Goal: Book appointment/travel/reservation

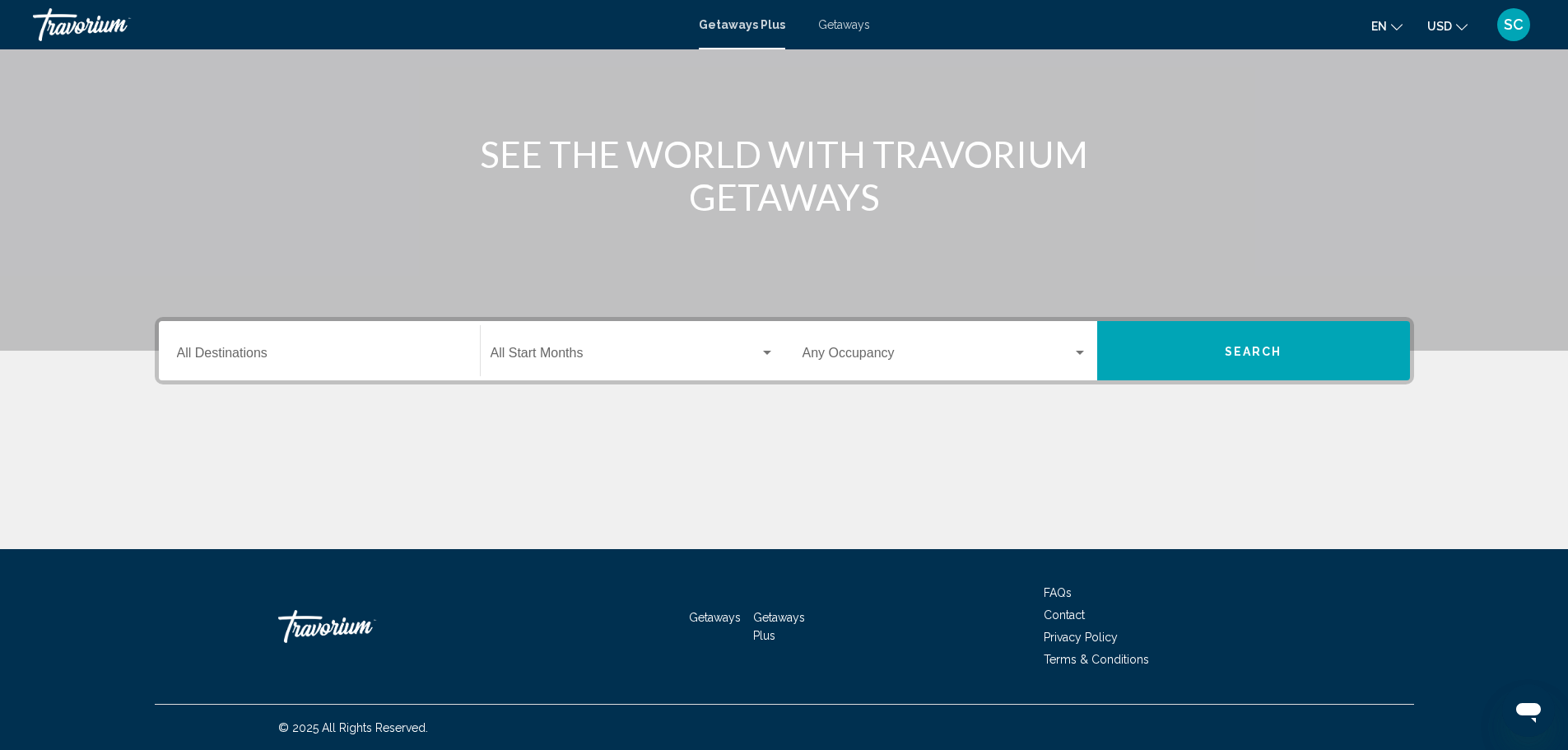
scroll to position [144, 0]
click at [426, 348] on input "Destination All Destinations" at bounding box center [319, 355] width 285 height 14
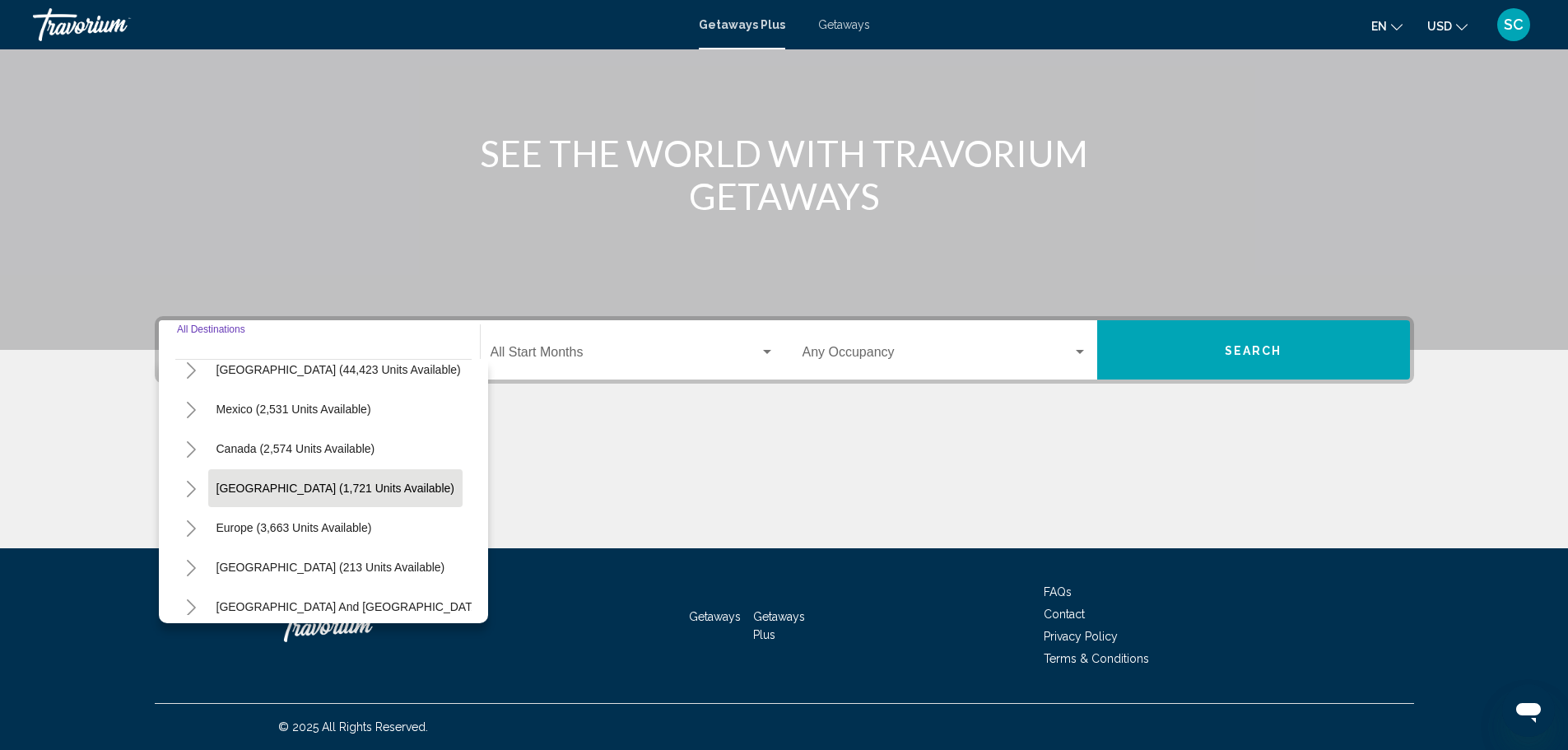
scroll to position [82, 0]
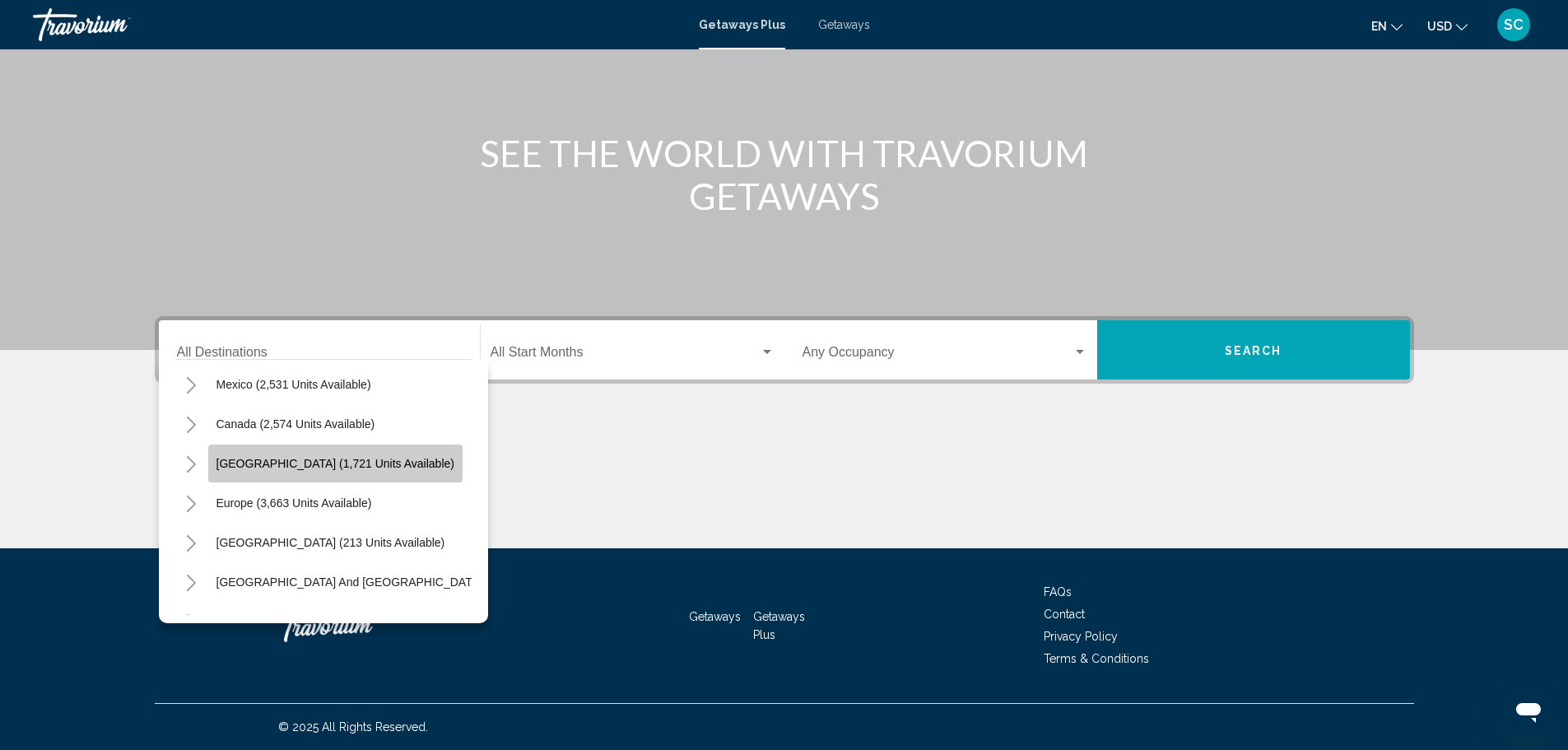
click at [371, 469] on span "[GEOGRAPHIC_DATA] (1,721 units available)" at bounding box center [335, 463] width 238 height 14
type input "**********"
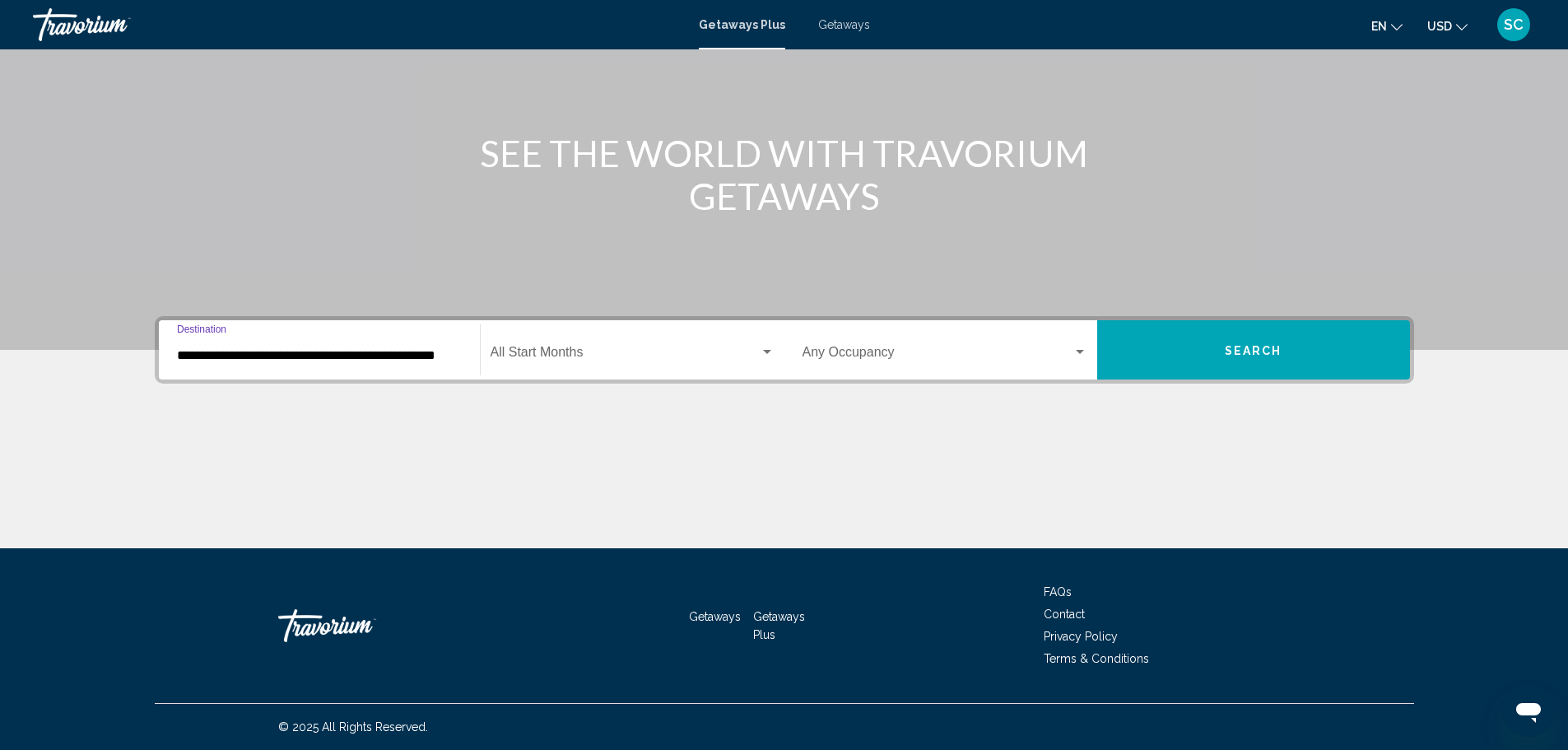
click at [582, 357] on span "Search widget" at bounding box center [625, 355] width 270 height 14
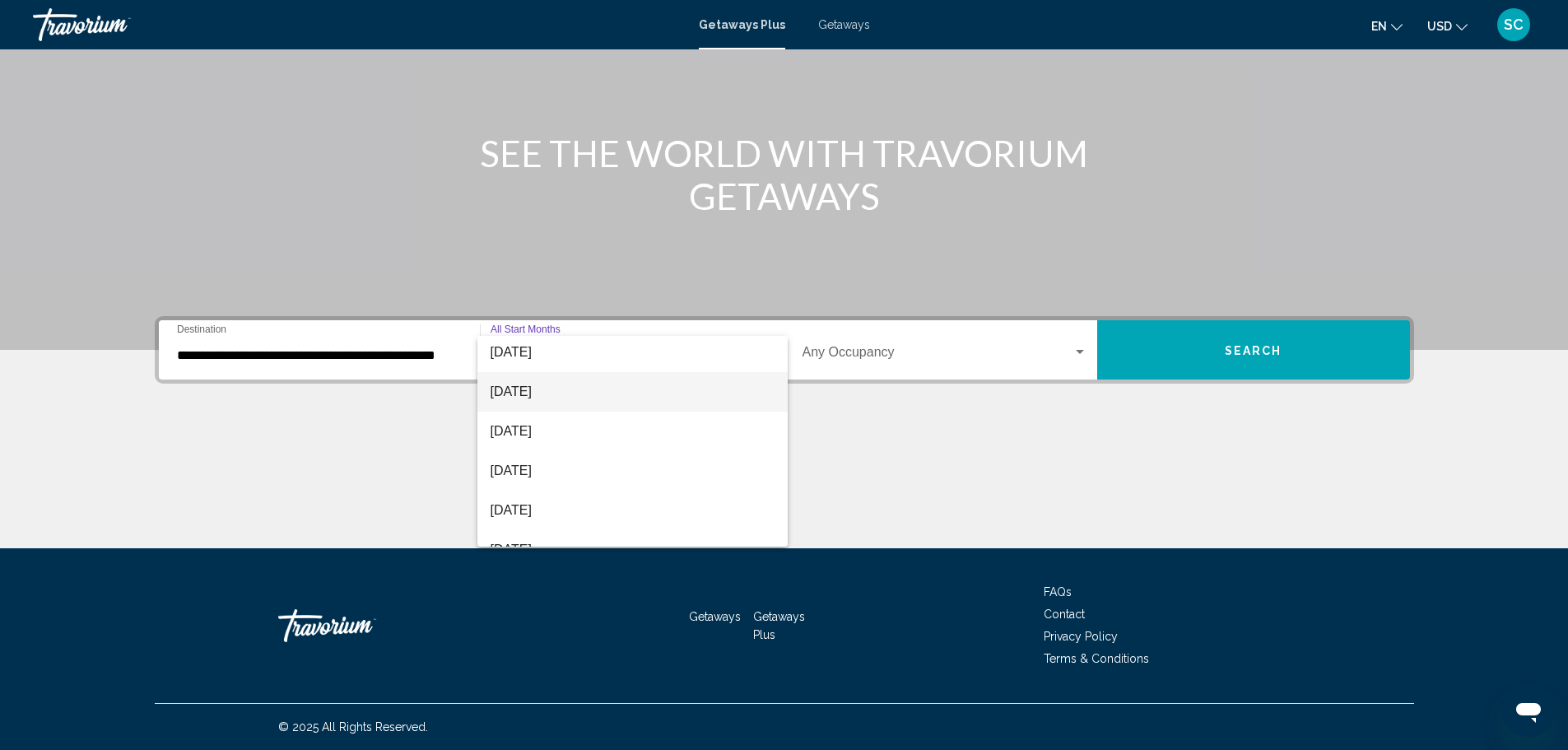
scroll to position [165, 0]
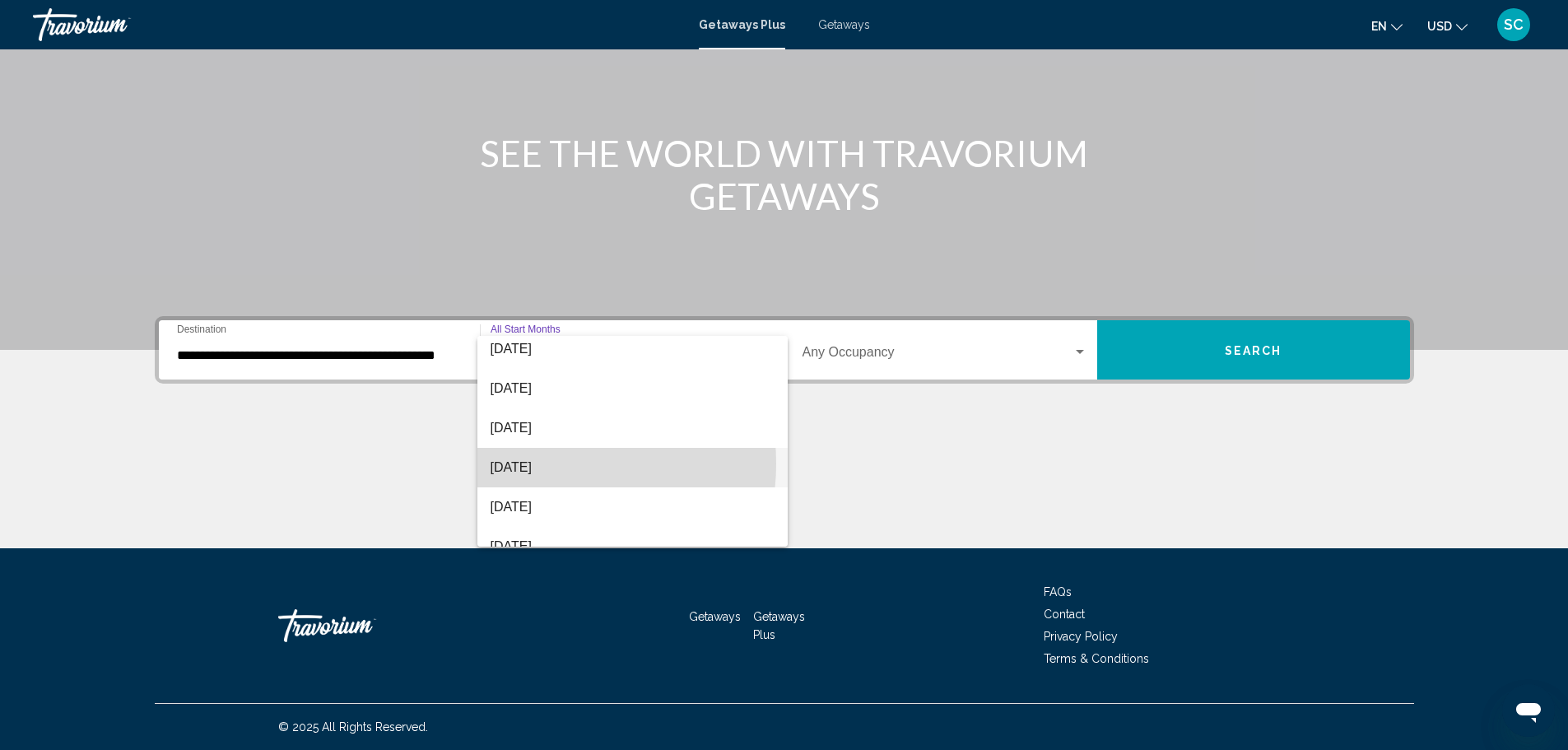
click at [534, 463] on span "[DATE]" at bounding box center [632, 468] width 284 height 40
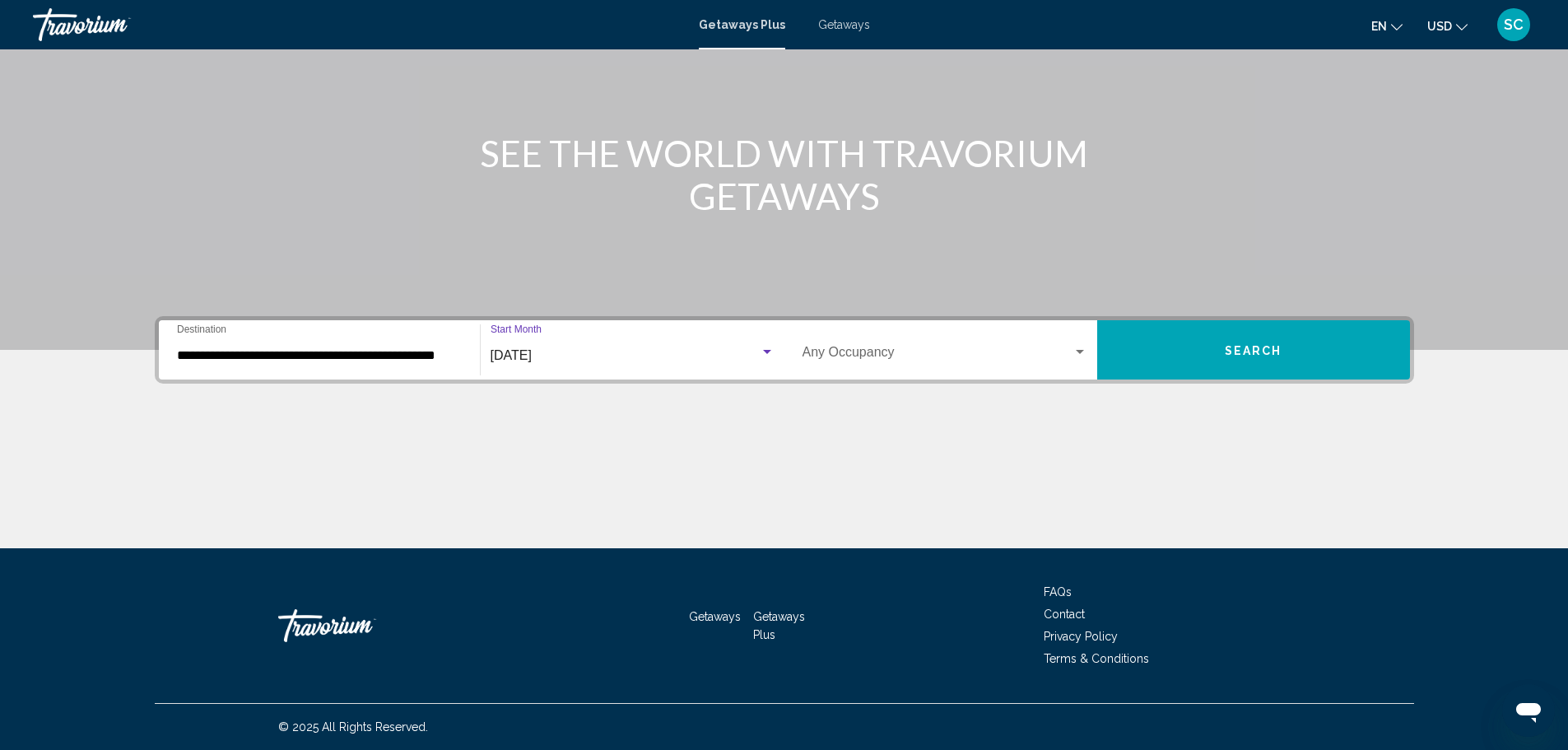
click at [1304, 344] on button "Search" at bounding box center [1253, 350] width 313 height 59
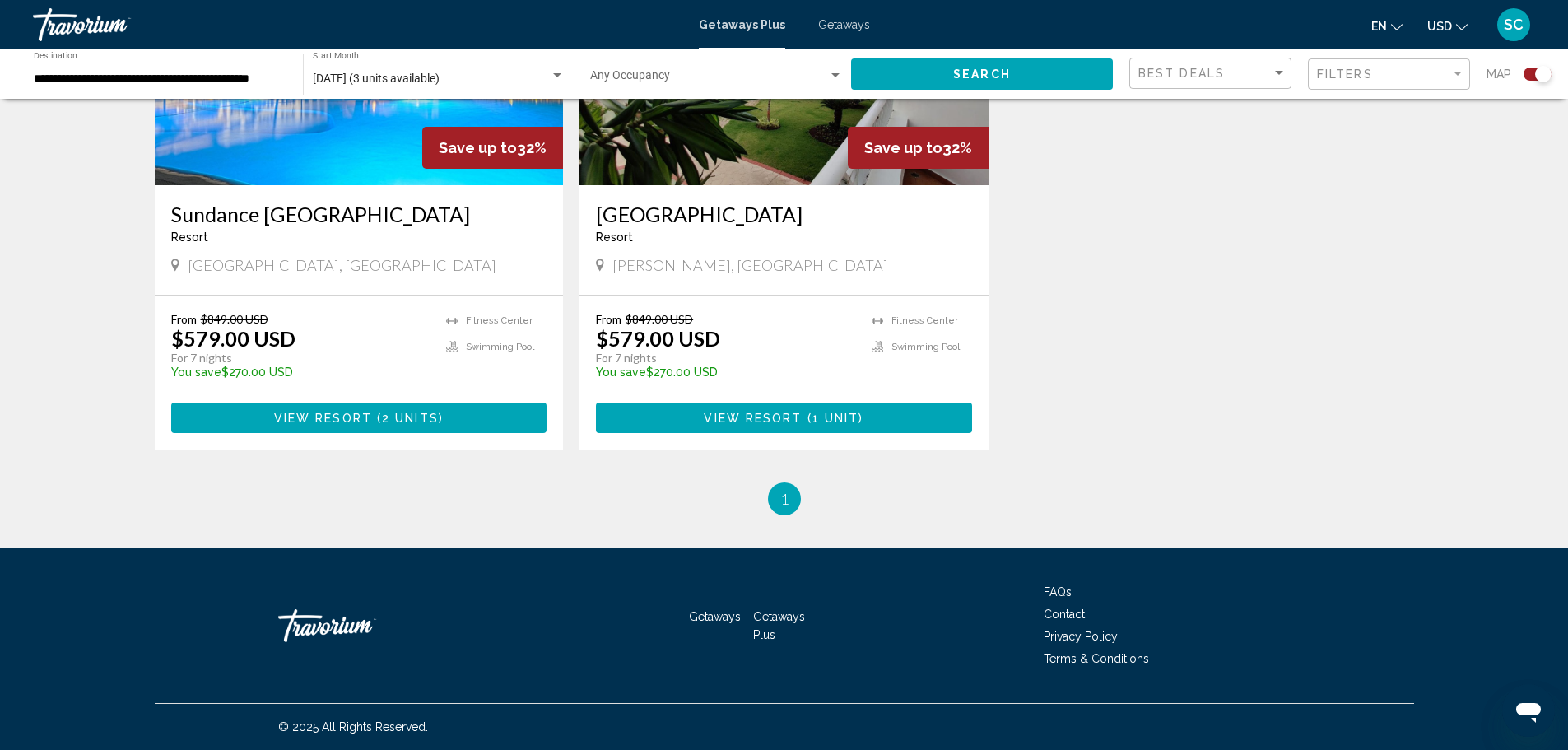
scroll to position [679, 0]
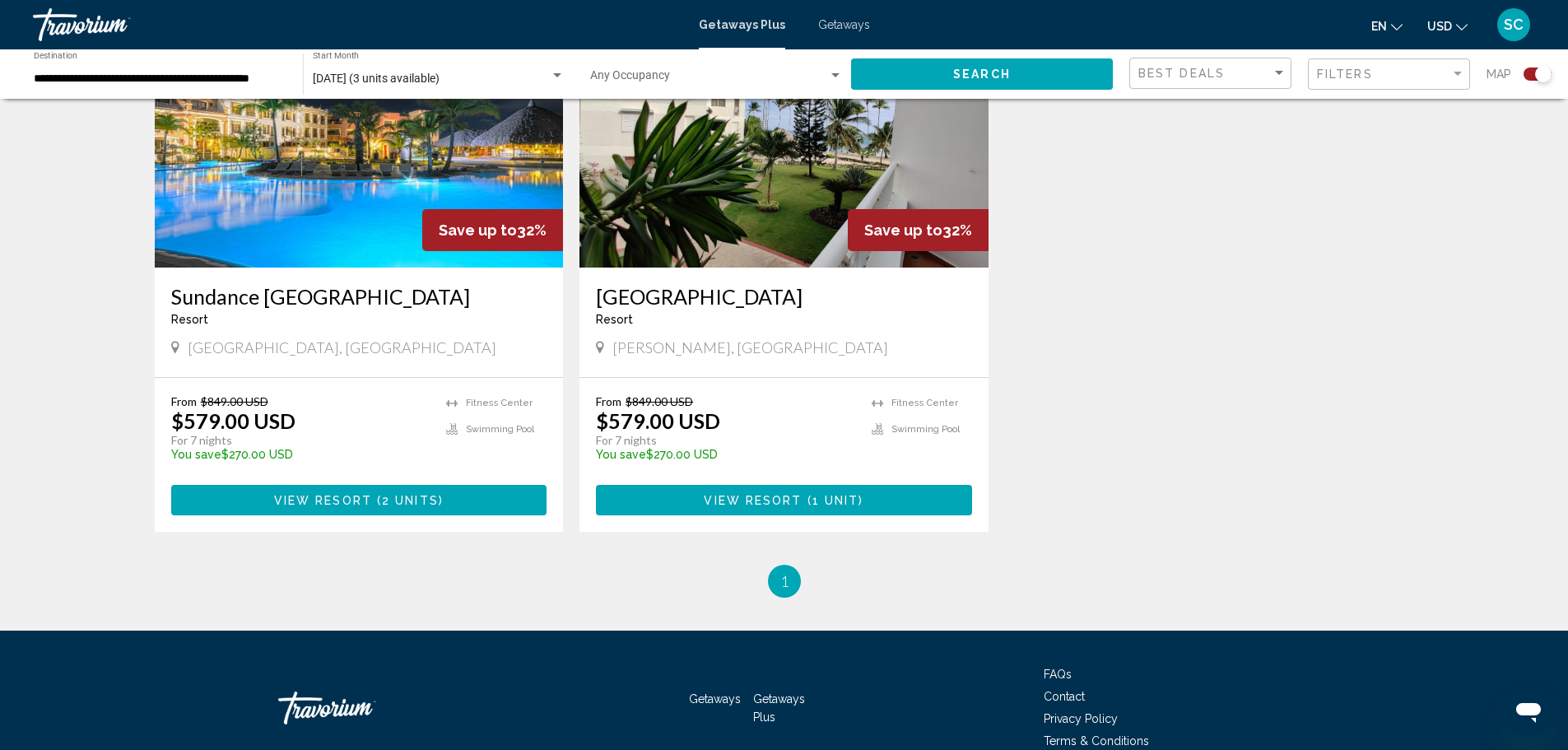
click at [379, 223] on img "Main content" at bounding box center [360, 136] width 409 height 263
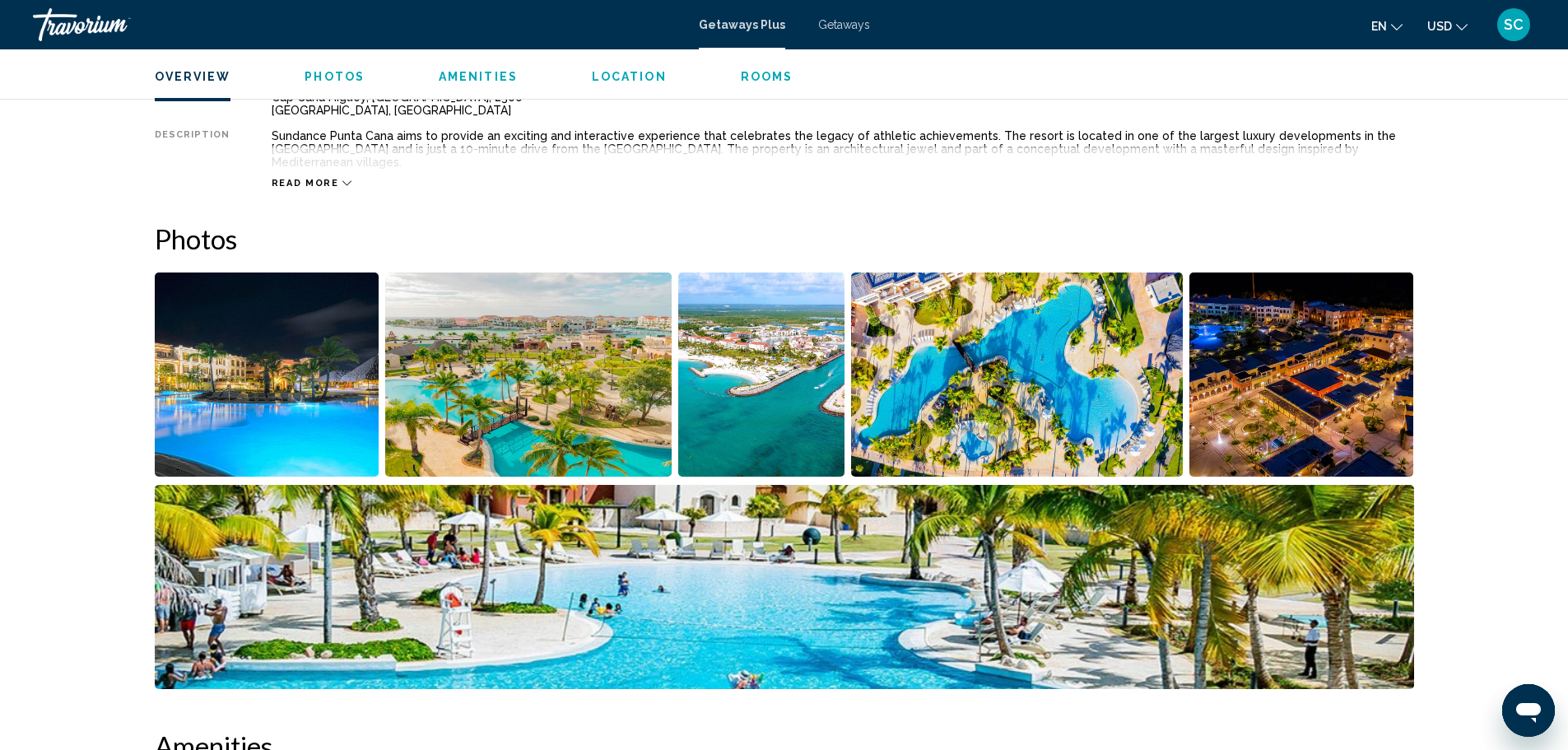
scroll to position [658, 0]
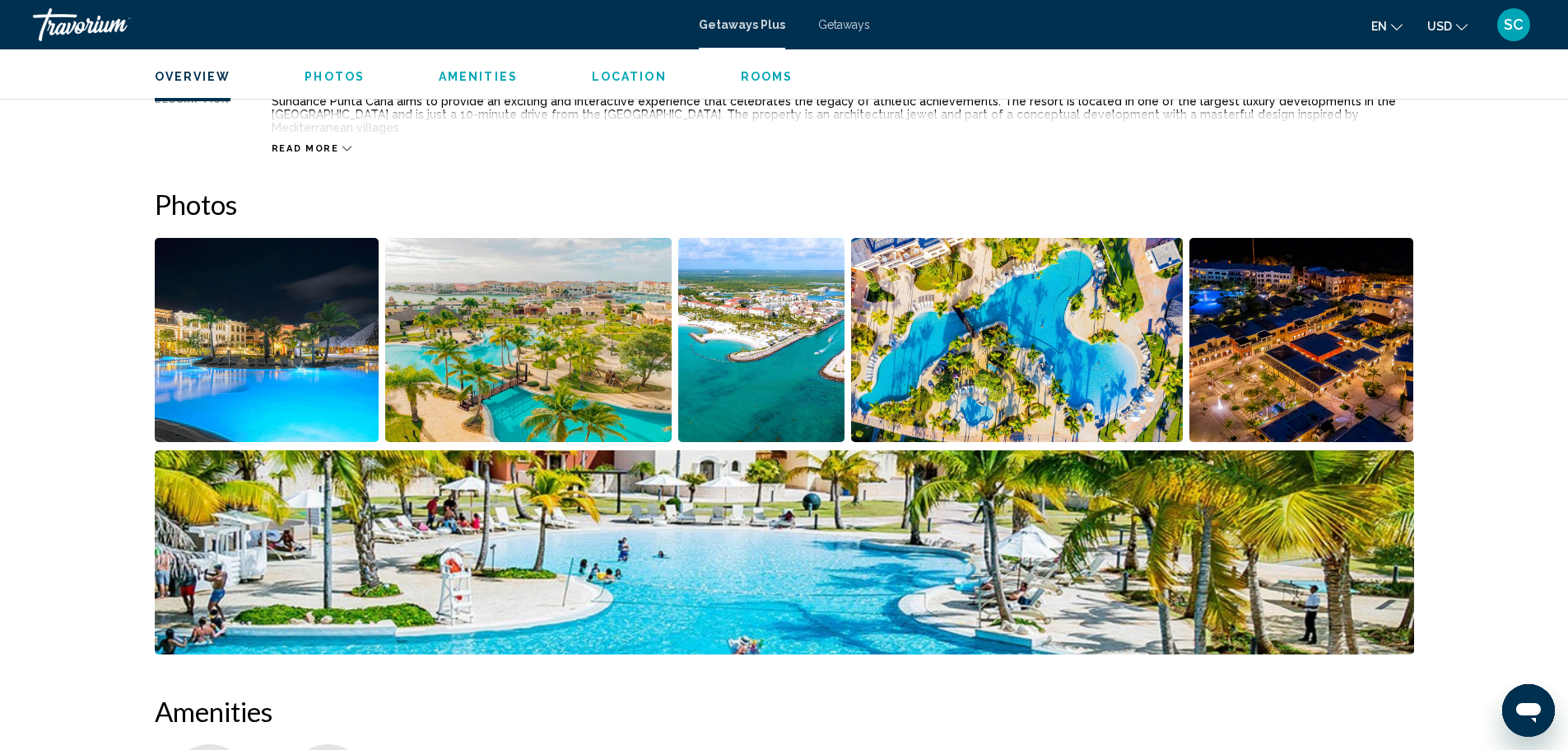
click at [552, 366] on img "Open full-screen image slider" at bounding box center [528, 340] width 287 height 204
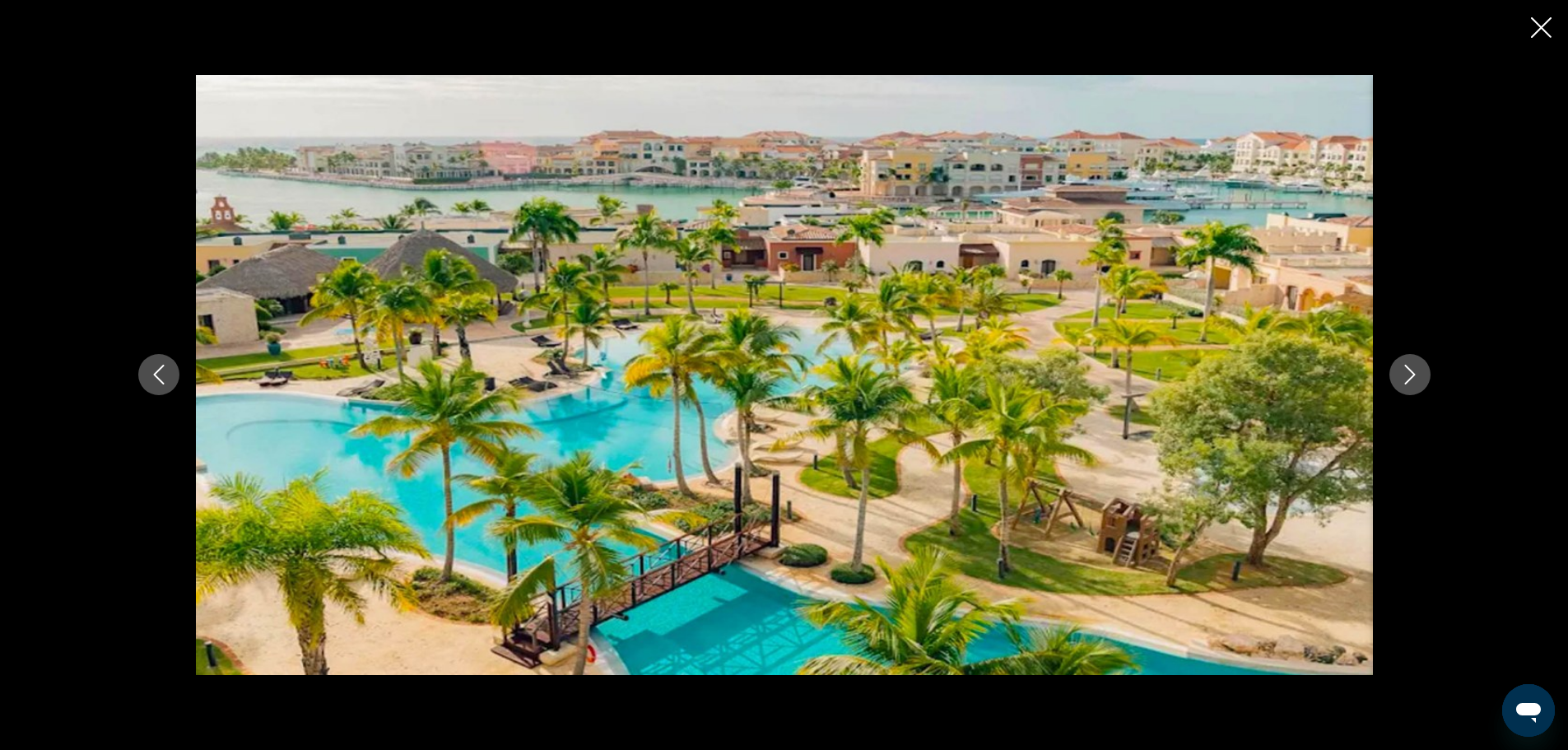
click at [1417, 374] on icon "Next image" at bounding box center [1410, 375] width 20 height 20
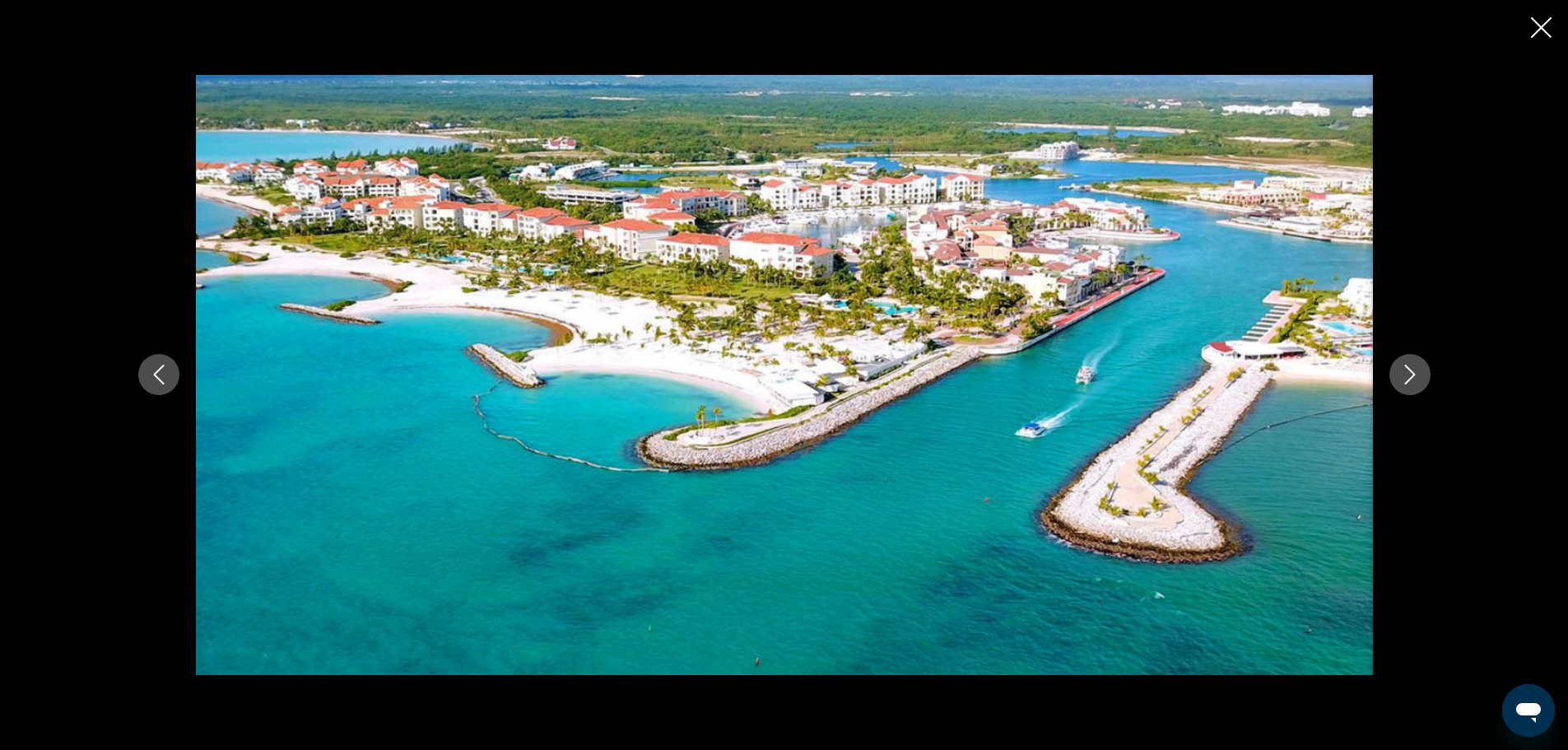
click at [1417, 374] on icon "Next image" at bounding box center [1410, 375] width 20 height 20
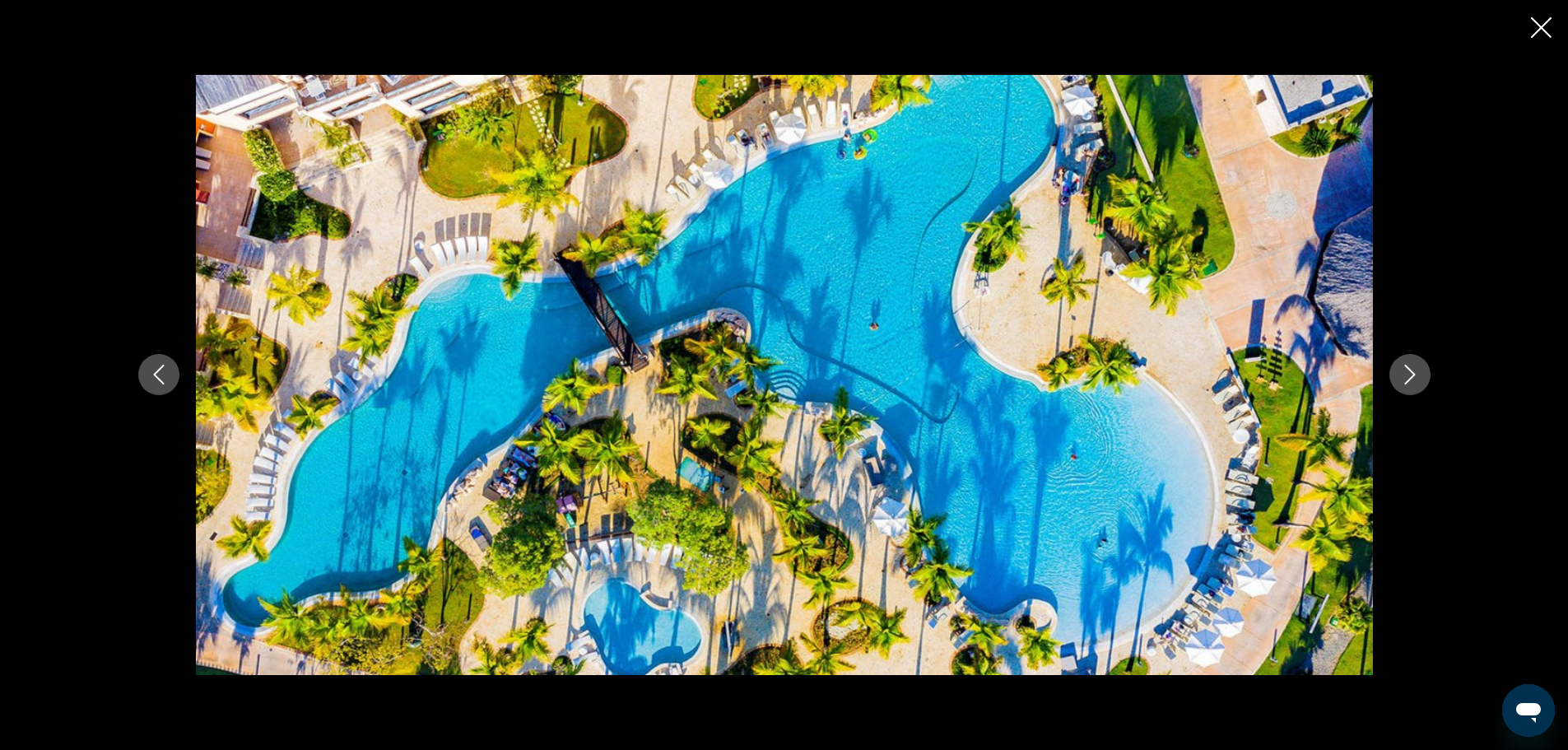
click at [1417, 374] on icon "Next image" at bounding box center [1410, 375] width 20 height 20
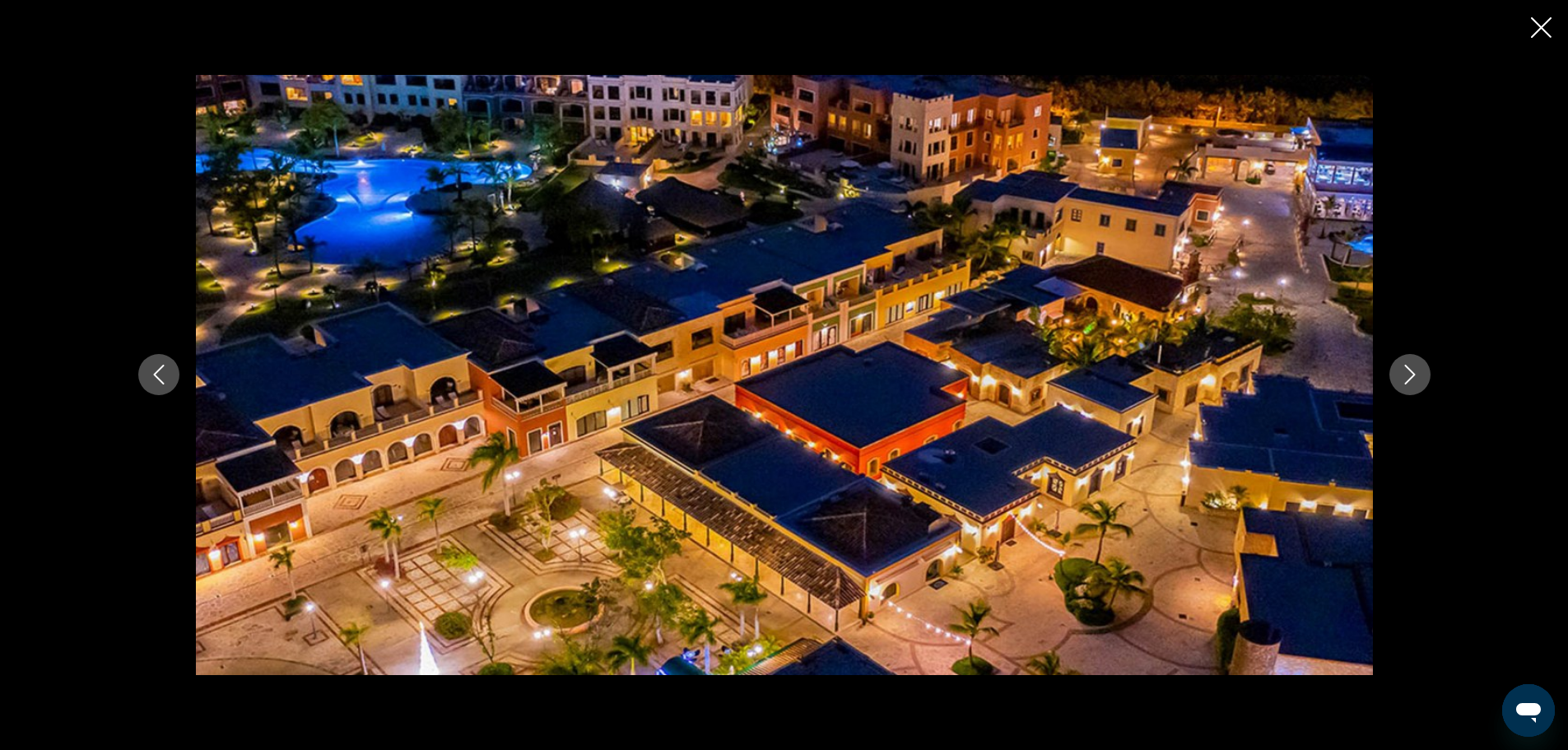
click at [1417, 374] on icon "Next image" at bounding box center [1410, 375] width 20 height 20
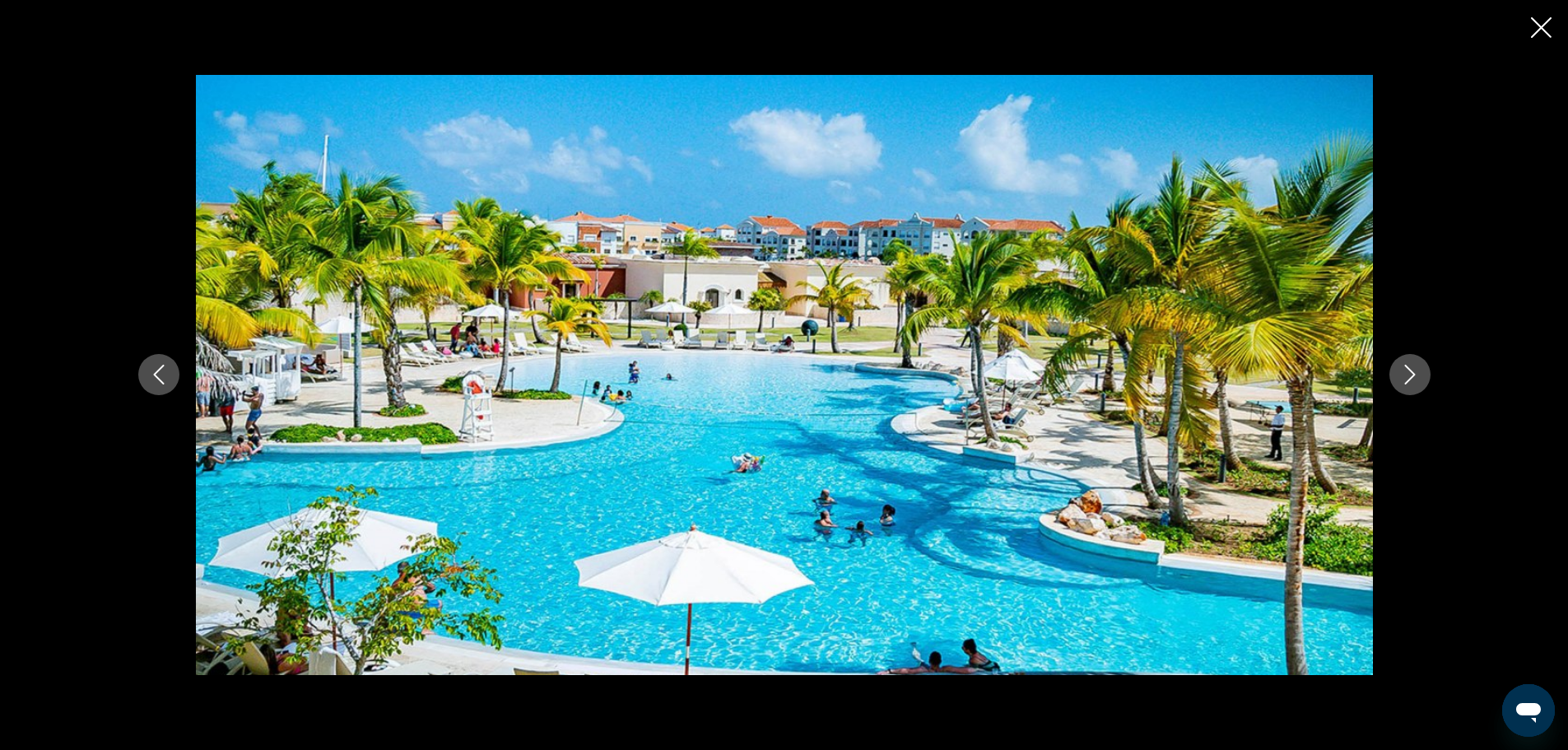
click at [1417, 374] on icon "Next image" at bounding box center [1410, 375] width 20 height 20
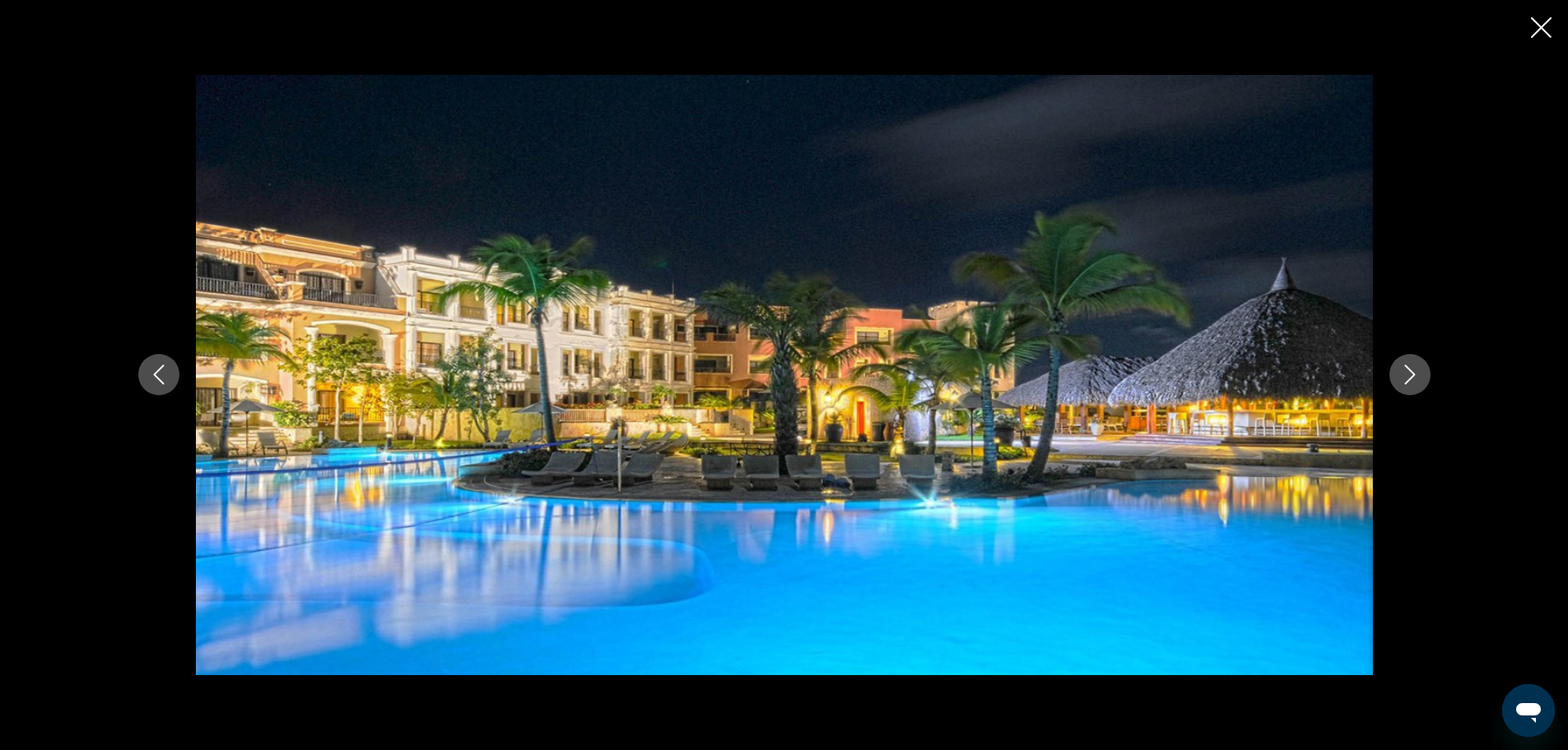
click at [1540, 31] on icon "Close slideshow" at bounding box center [1541, 27] width 21 height 21
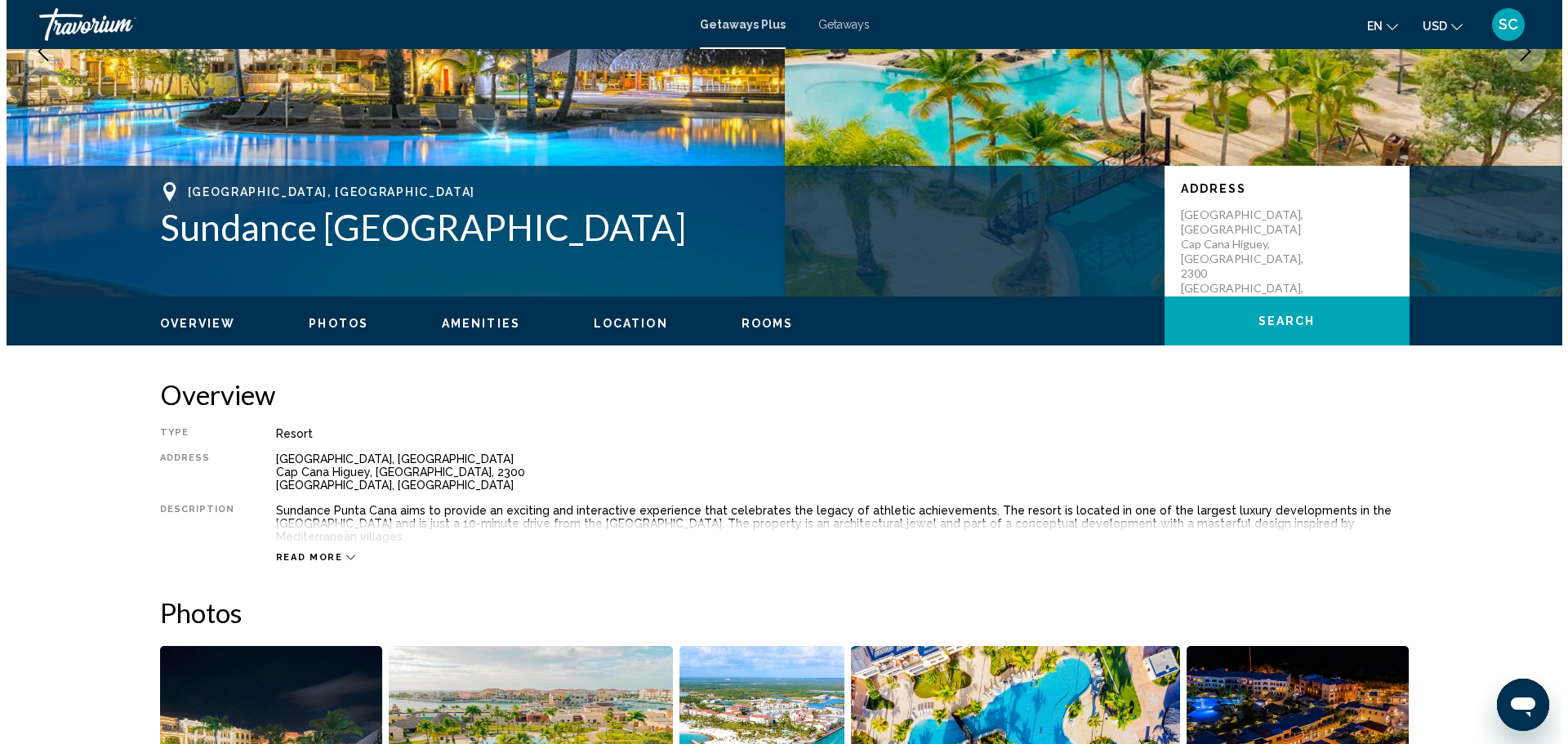
scroll to position [0, 0]
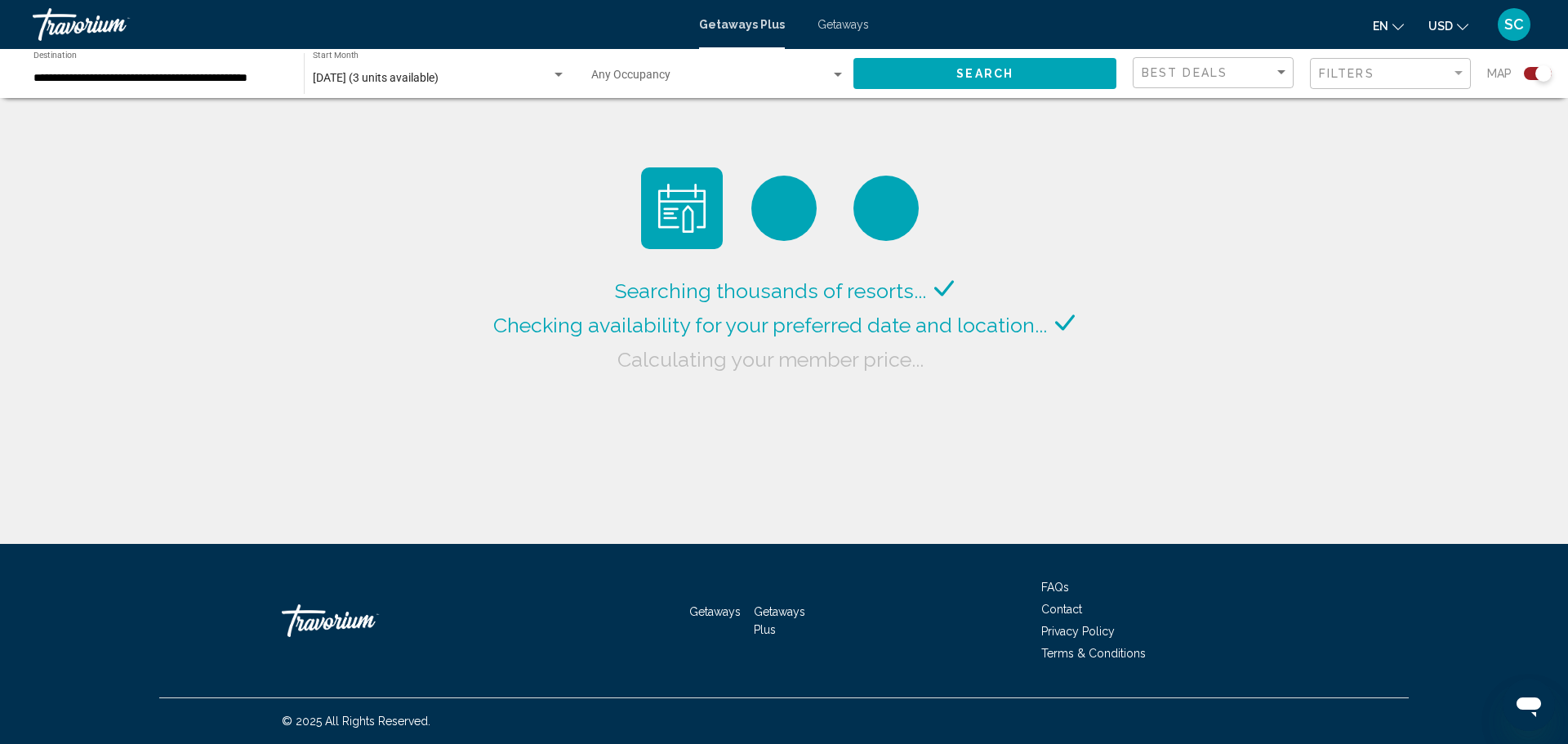
click at [194, 80] on input "**********" at bounding box center [160, 78] width 254 height 13
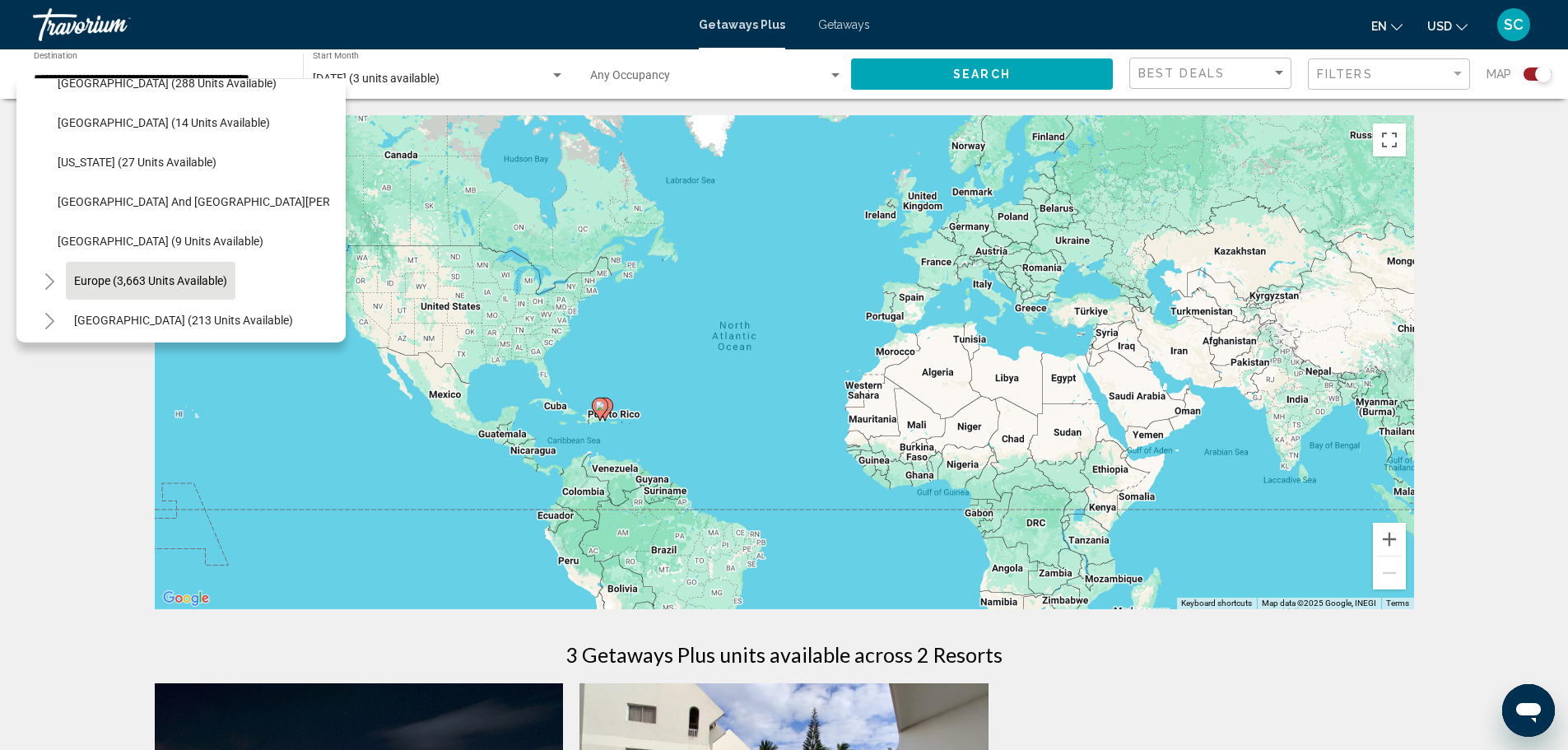
scroll to position [312, 0]
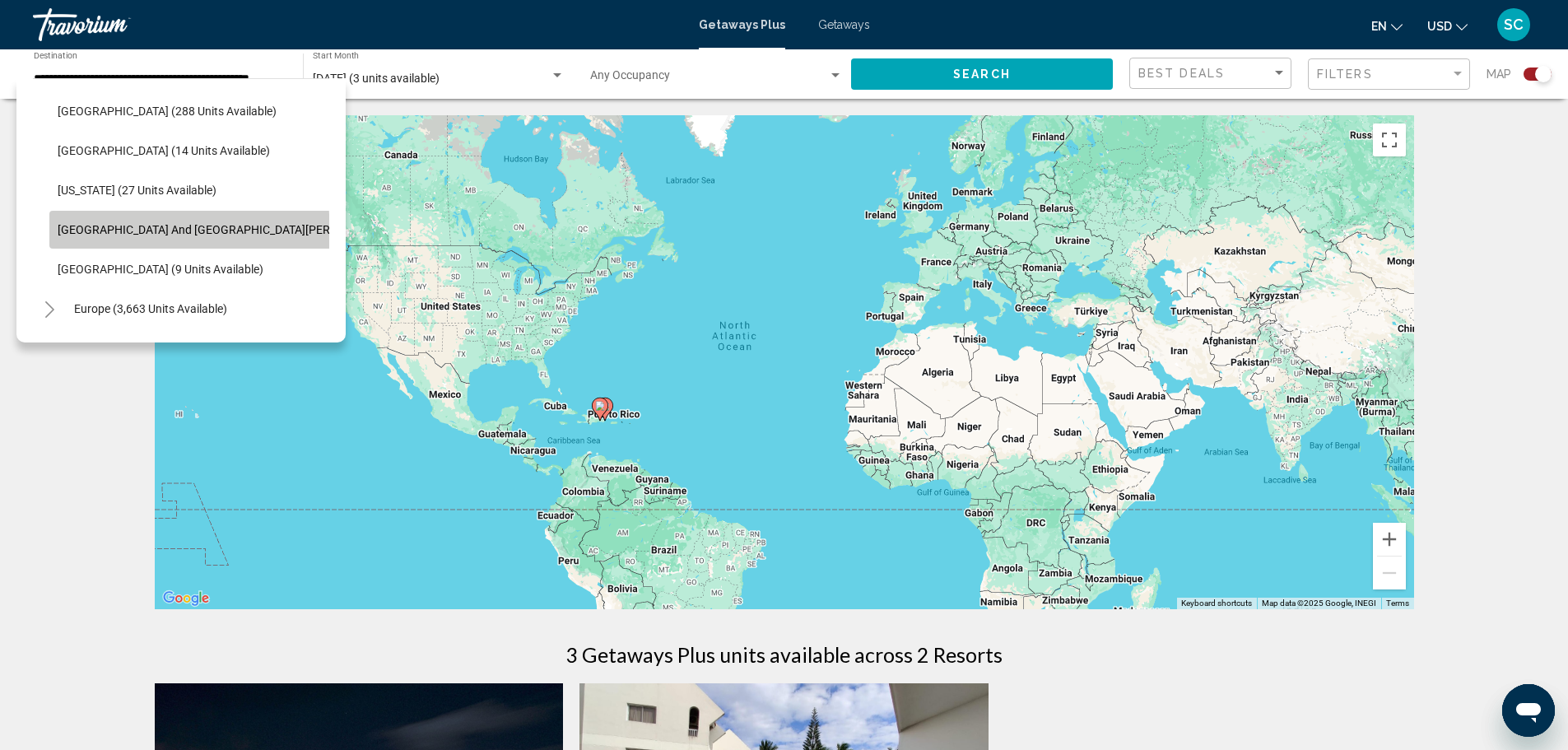
click at [147, 232] on span "[GEOGRAPHIC_DATA] and [GEOGRAPHIC_DATA][PERSON_NAME] (151 units available)" at bounding box center [280, 229] width 444 height 14
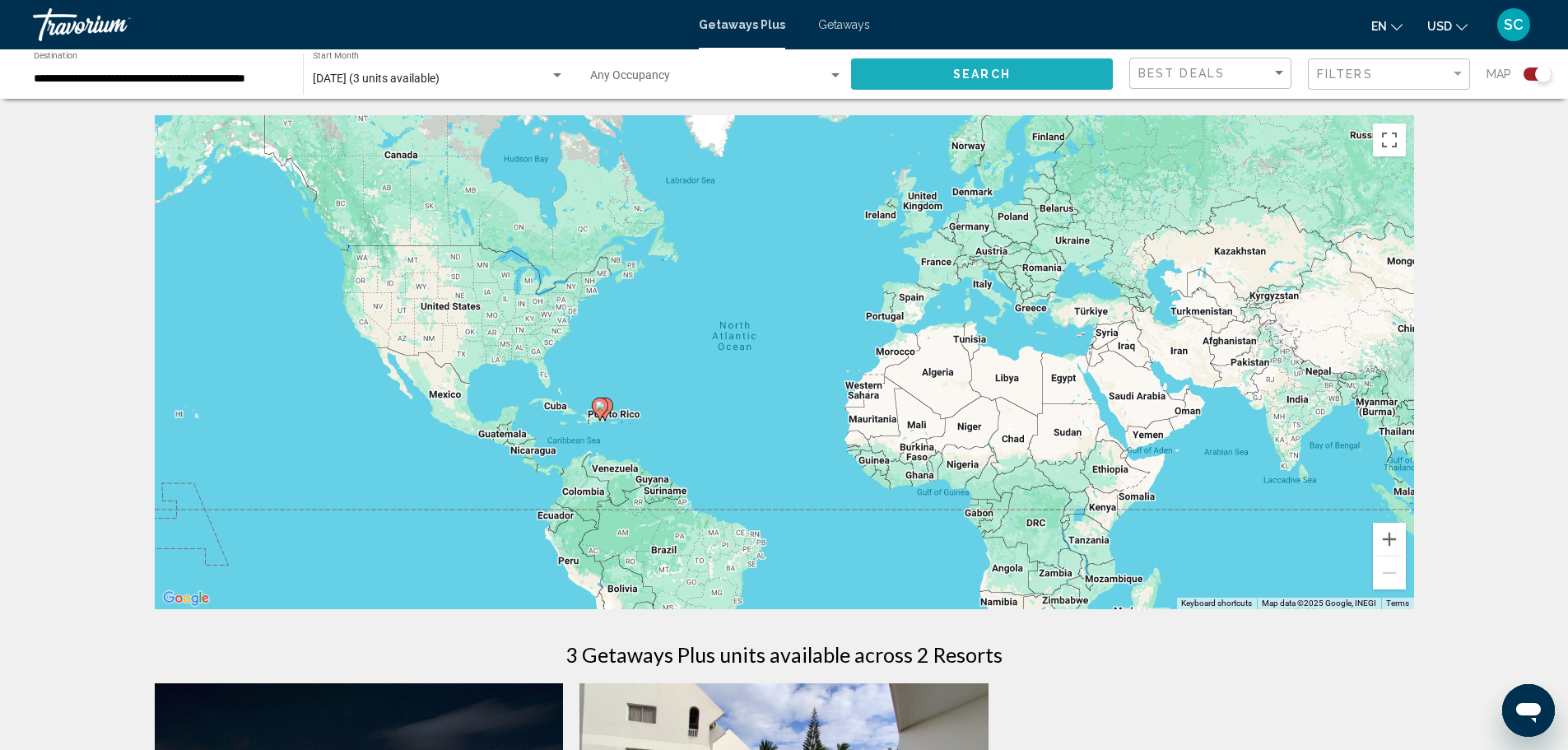
click at [929, 69] on button "Search" at bounding box center [982, 74] width 261 height 31
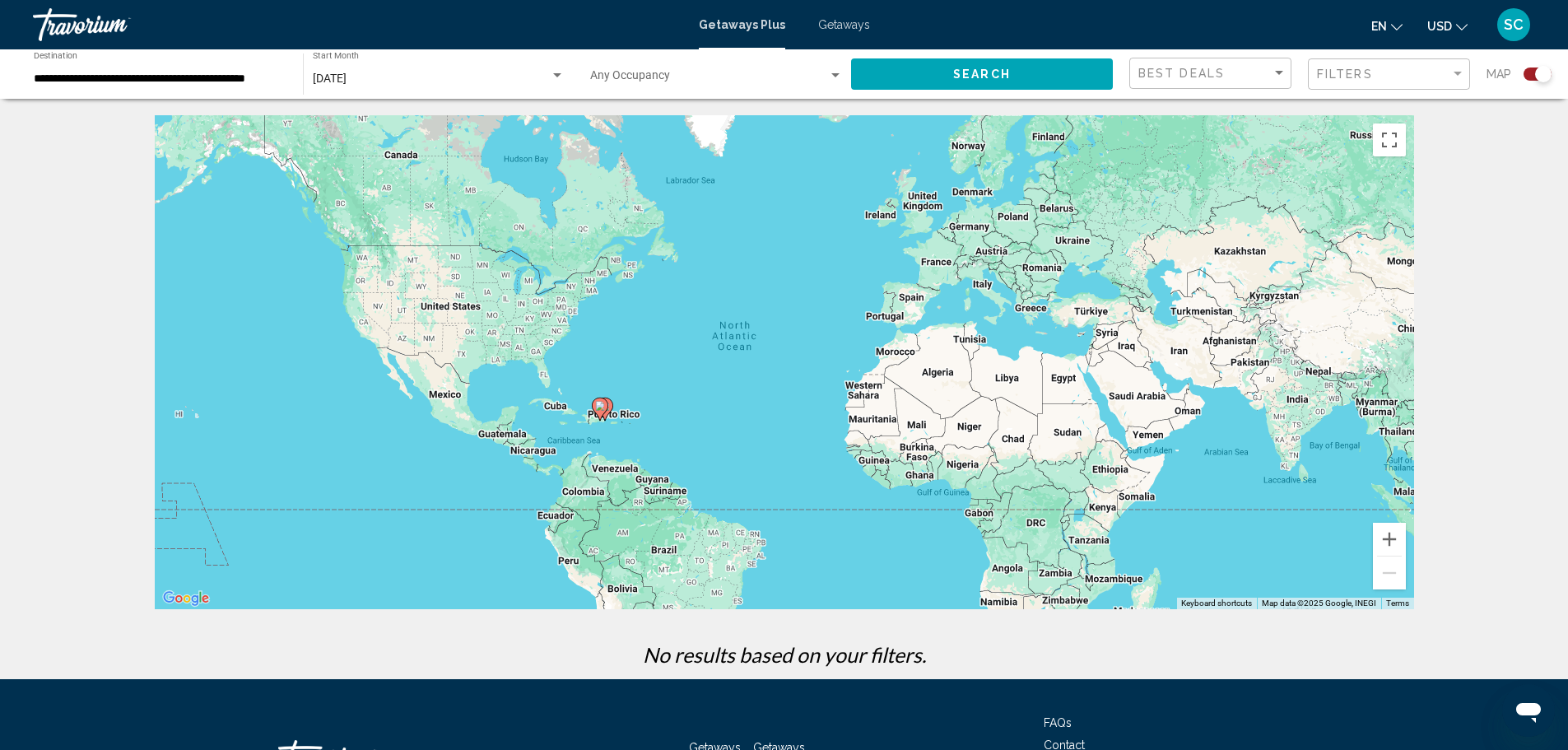
click at [554, 72] on div "Search widget" at bounding box center [557, 76] width 14 height 14
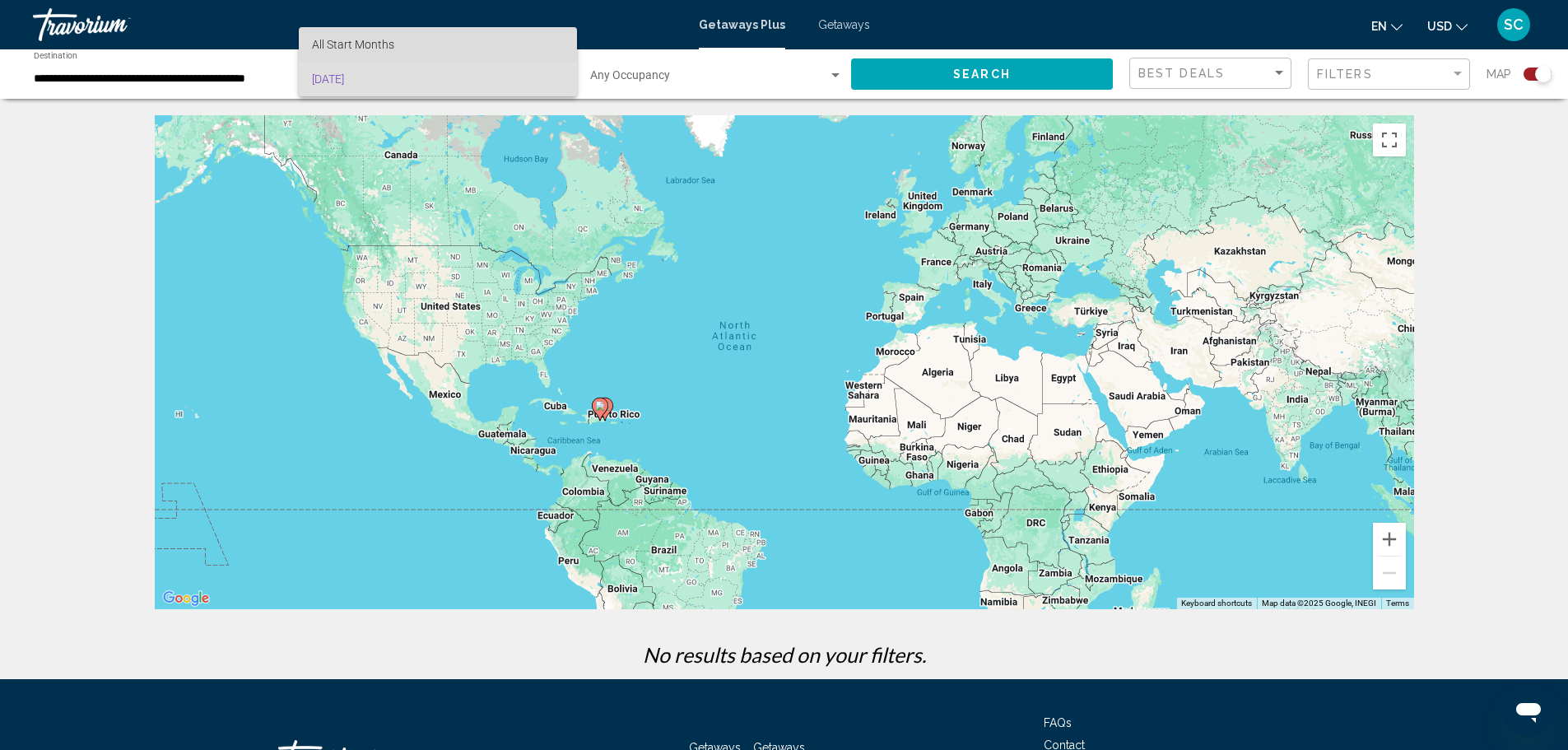
click at [367, 42] on span "All Start Months" at bounding box center [353, 44] width 82 height 14
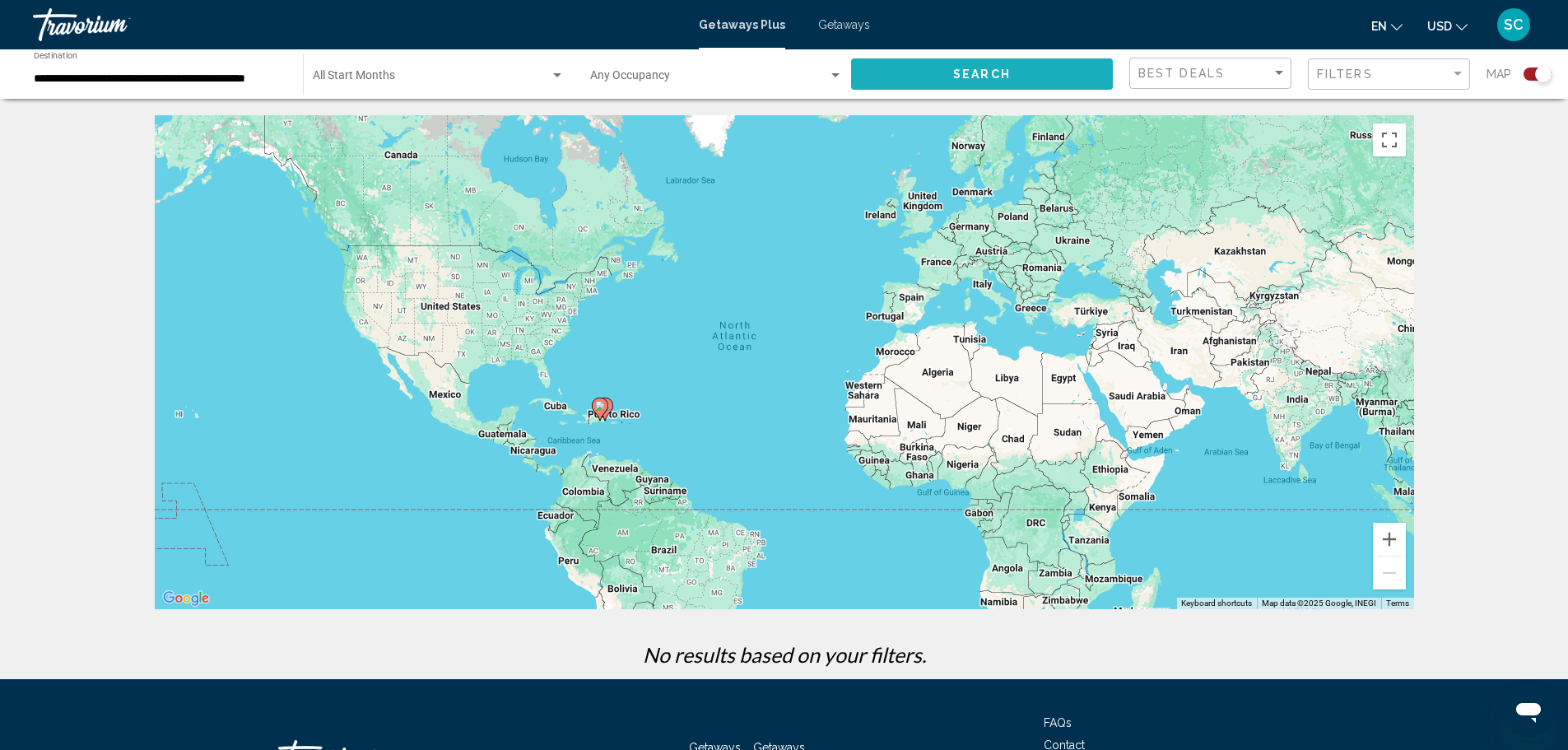
click at [1024, 77] on button "Search" at bounding box center [982, 74] width 261 height 31
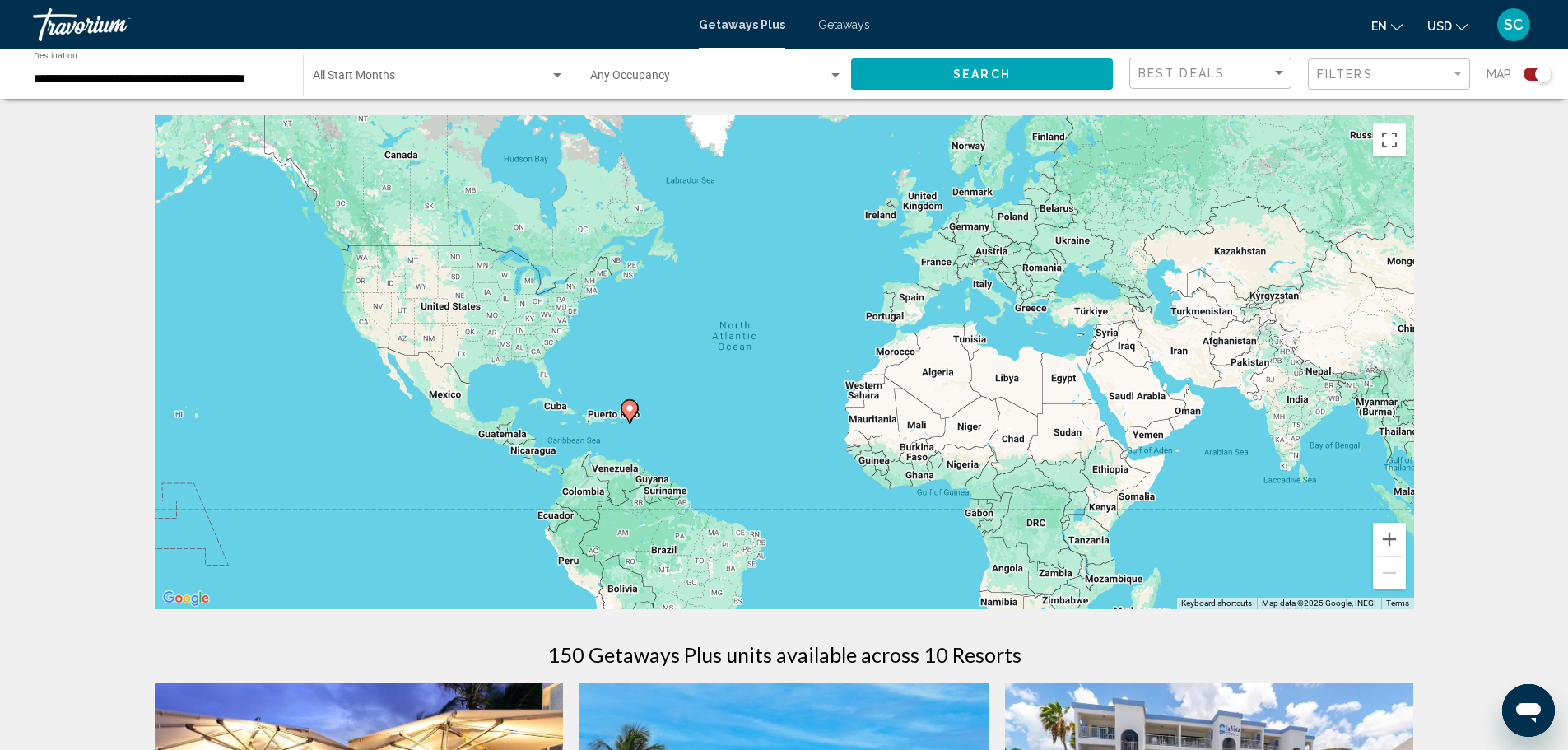
click at [251, 62] on div "**********" at bounding box center [160, 75] width 252 height 45
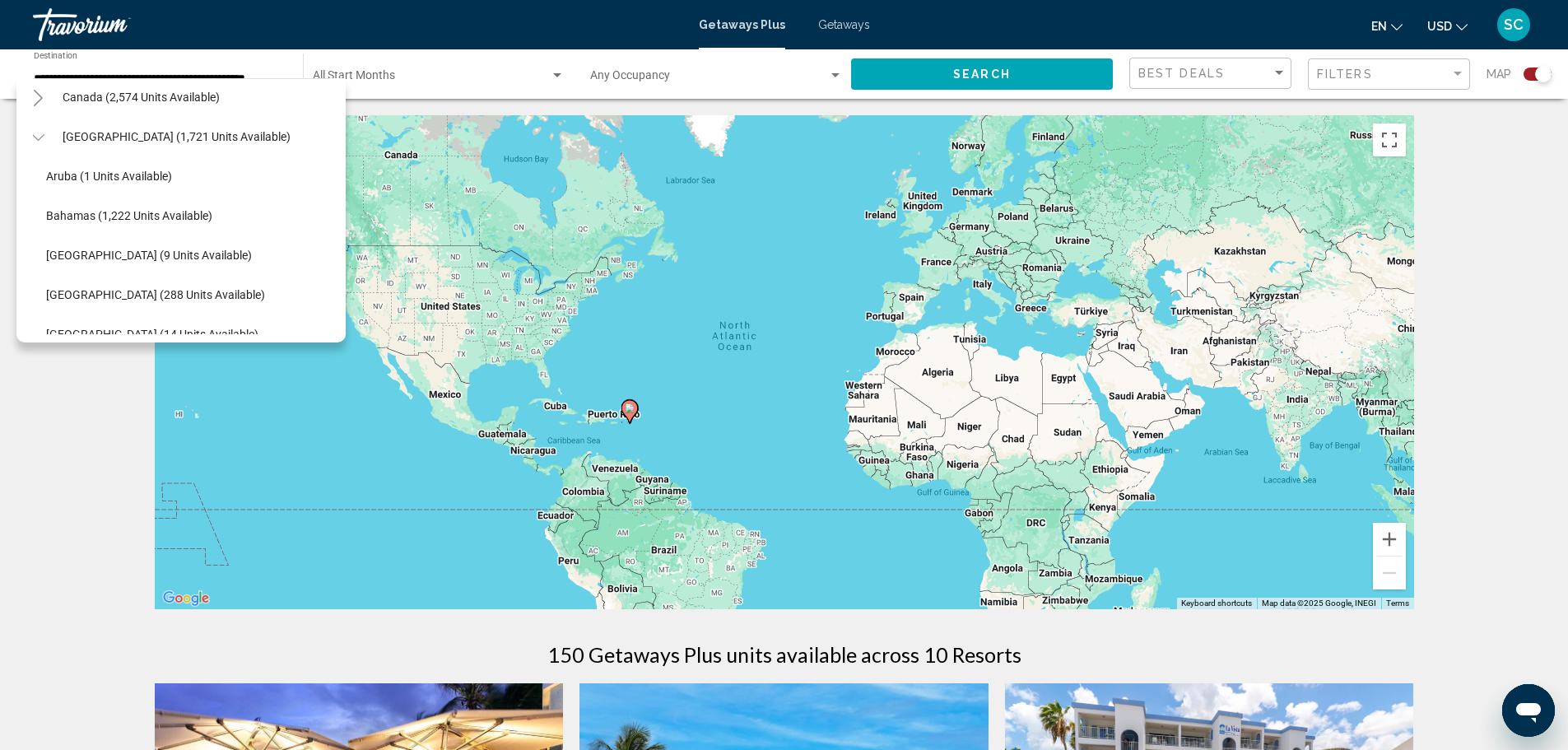
scroll to position [0, 12]
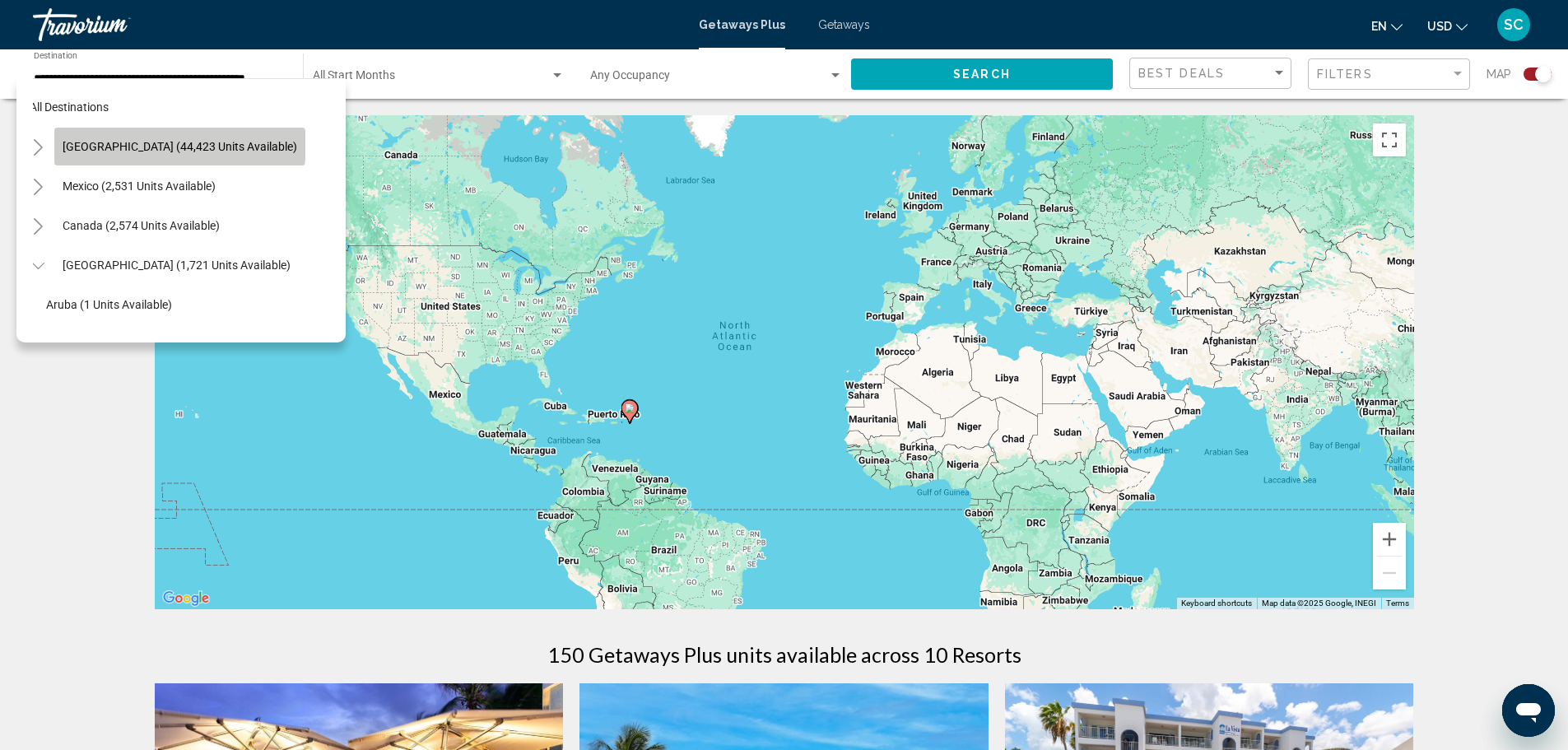
click at [179, 145] on span "[GEOGRAPHIC_DATA] (44,423 units available)" at bounding box center [179, 146] width 234 height 14
type input "**********"
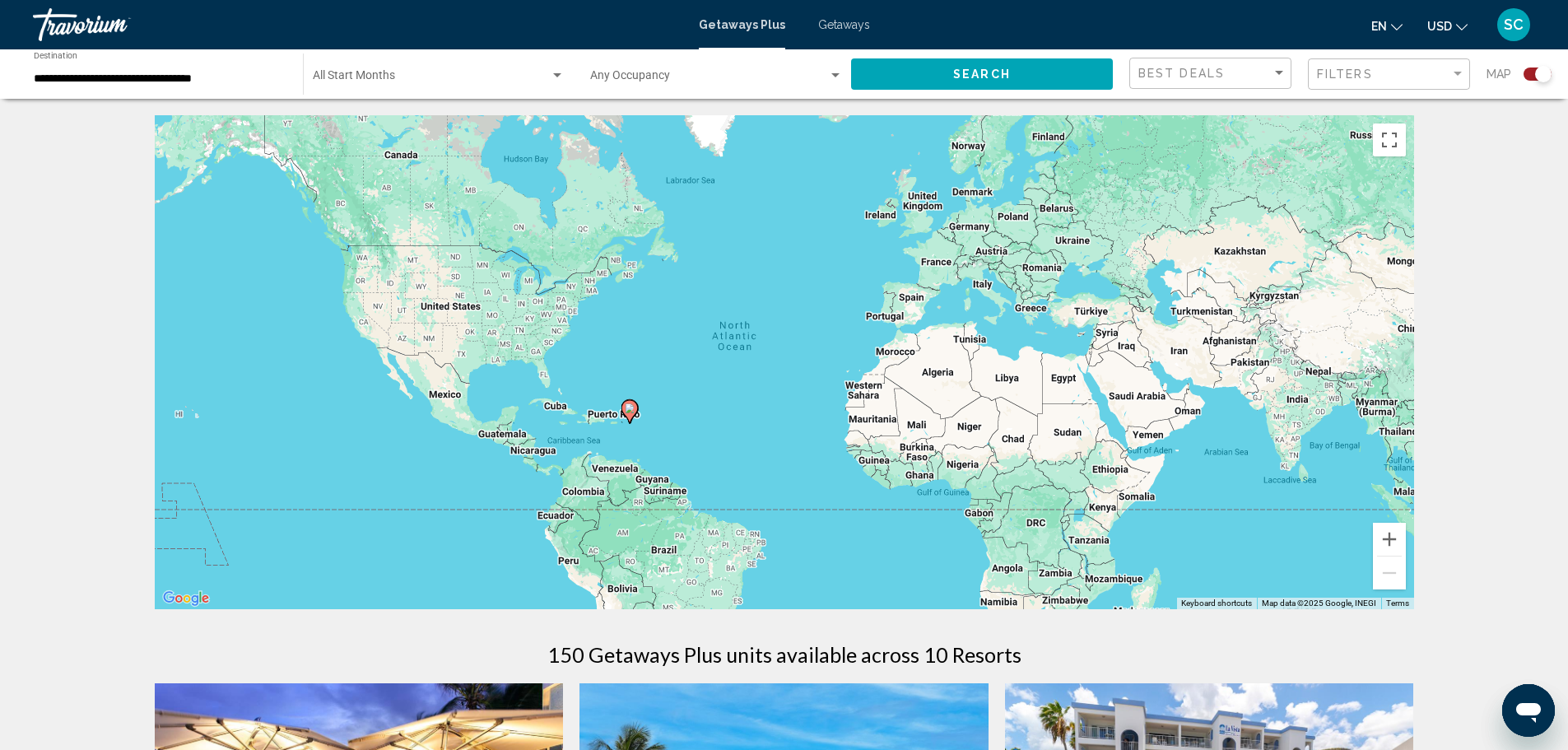
click at [458, 70] on div "Start Month All Start Months" at bounding box center [438, 75] width 252 height 45
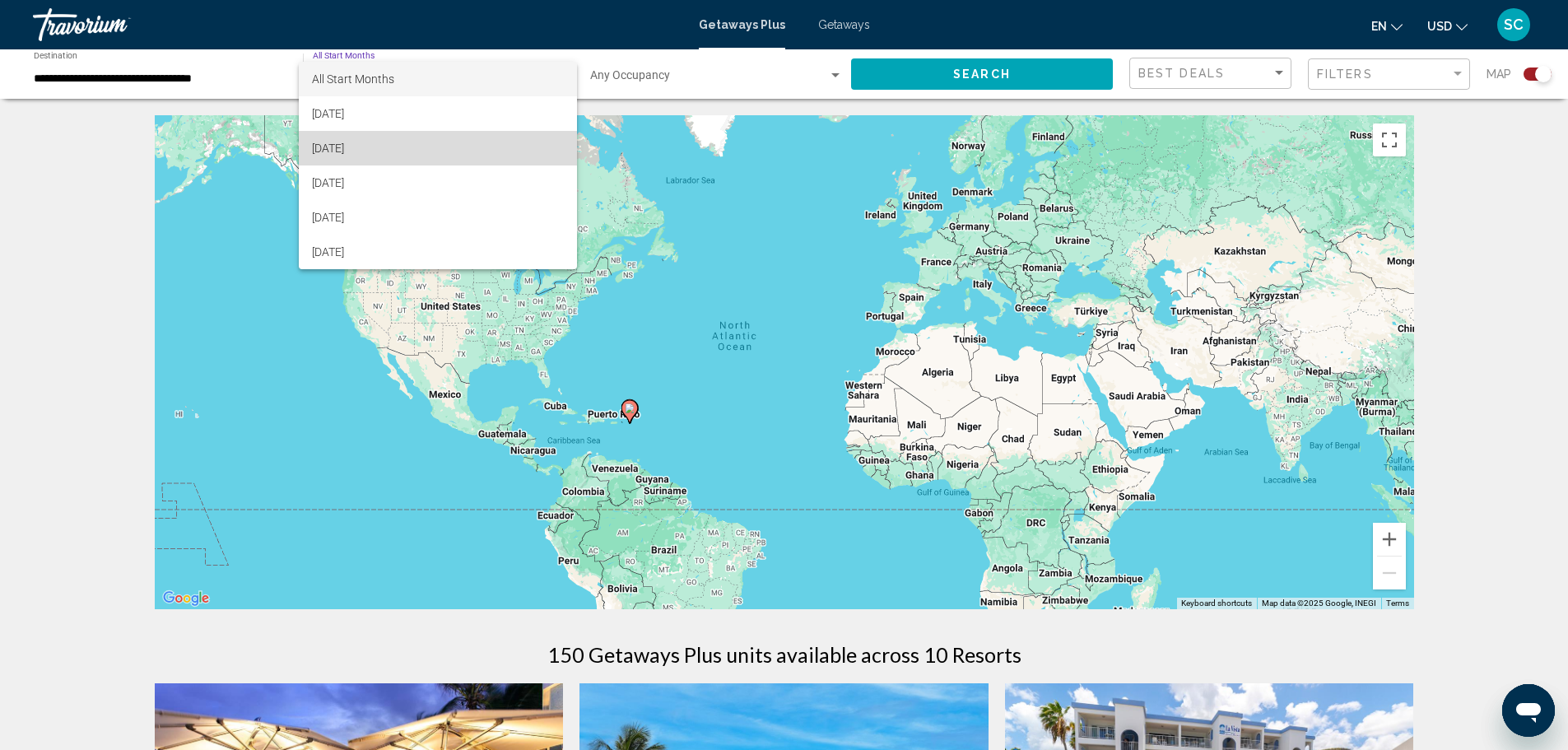
click at [364, 141] on span "[DATE]" at bounding box center [437, 148] width 252 height 34
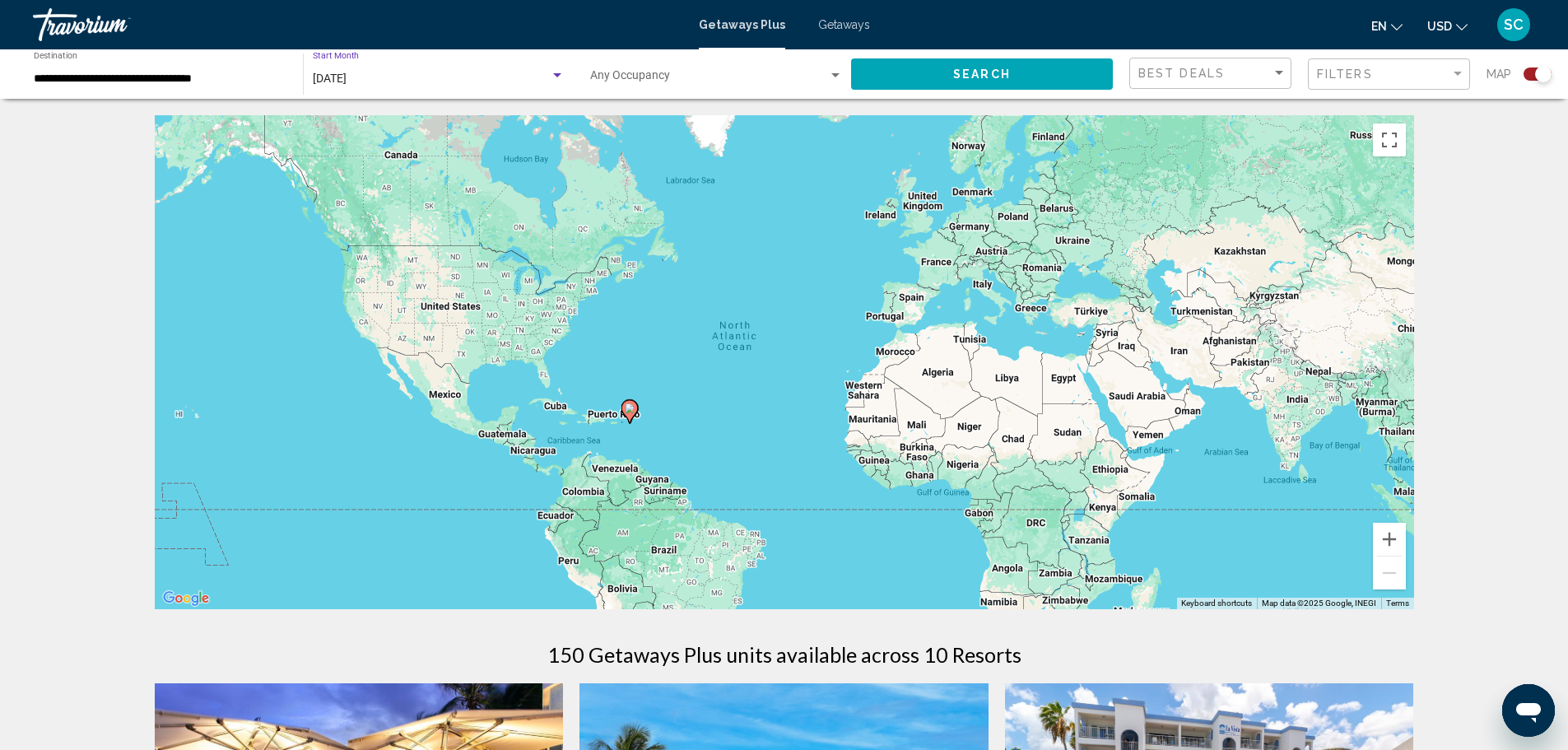
click at [961, 72] on span "Search" at bounding box center [982, 75] width 58 height 14
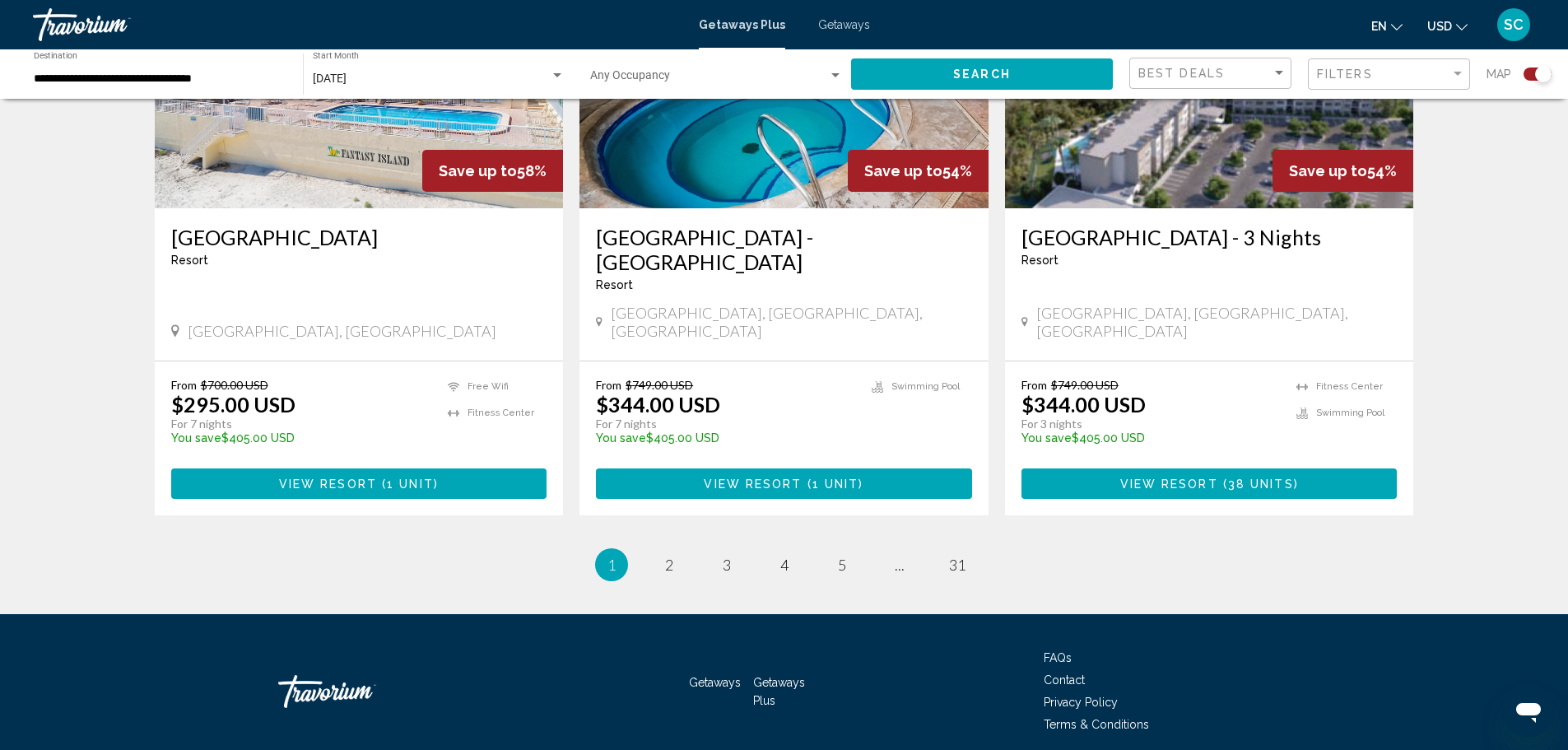
scroll to position [2444, 0]
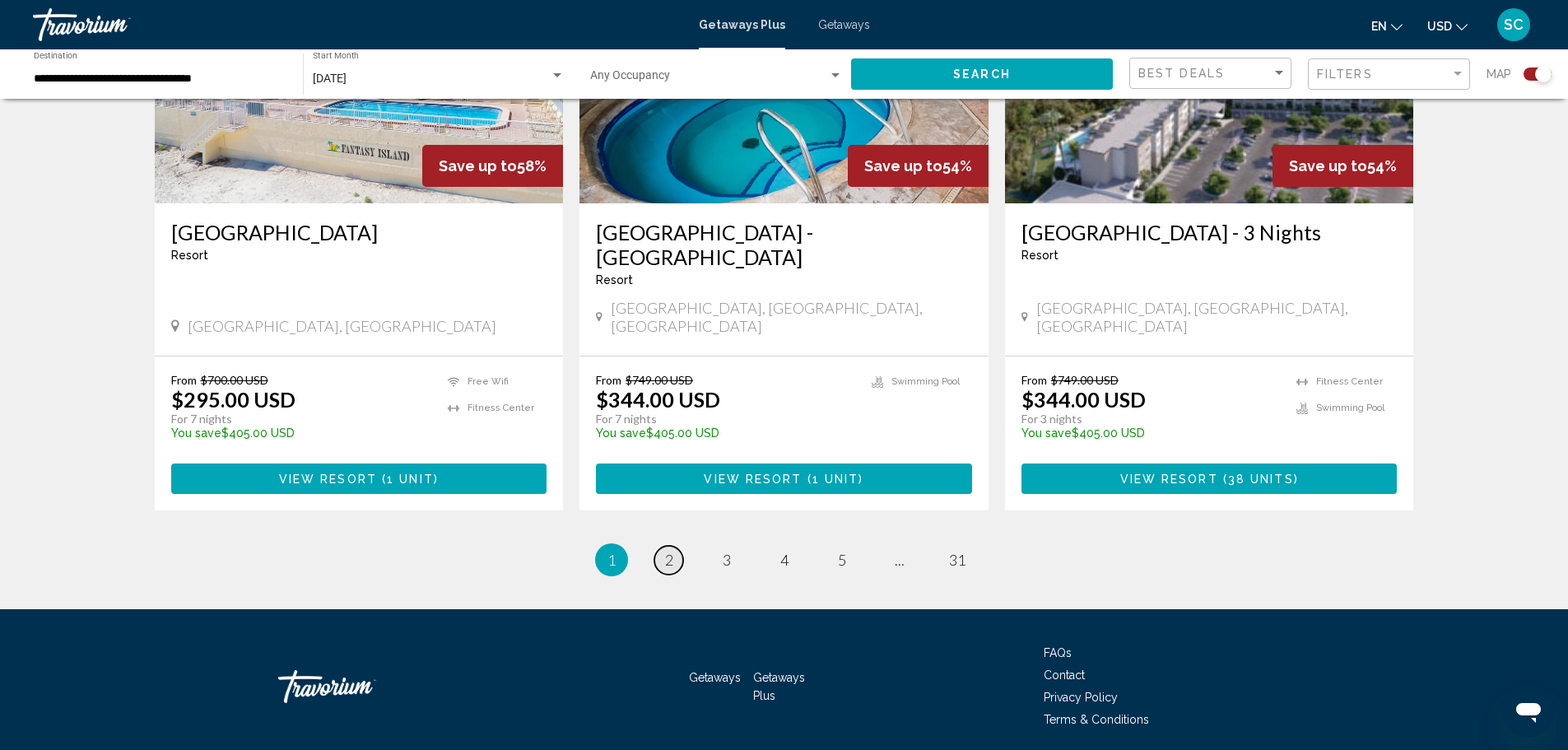
click at [669, 551] on span "2" at bounding box center [669, 560] width 8 height 18
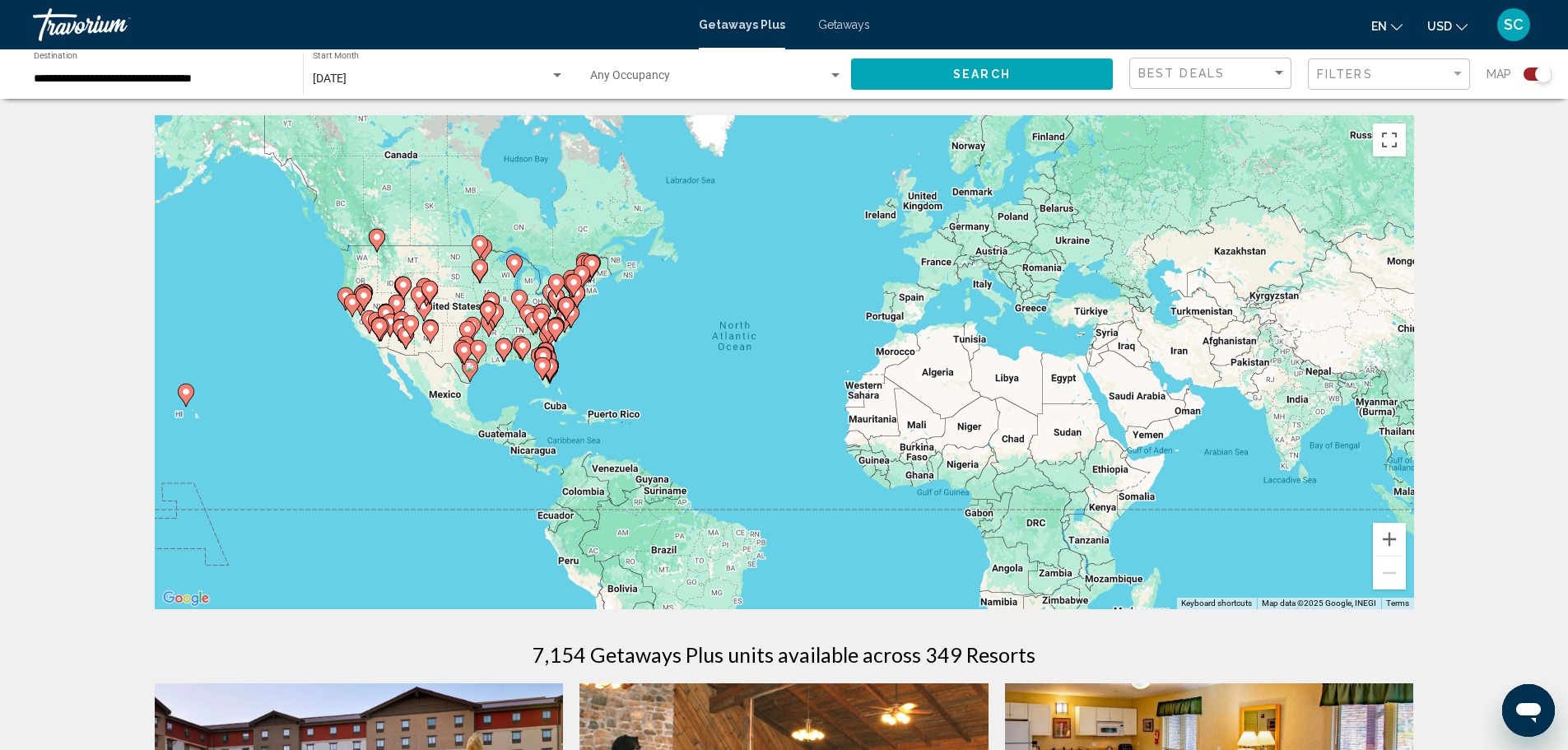
click at [834, 29] on span "Getaways" at bounding box center [845, 24] width 52 height 14
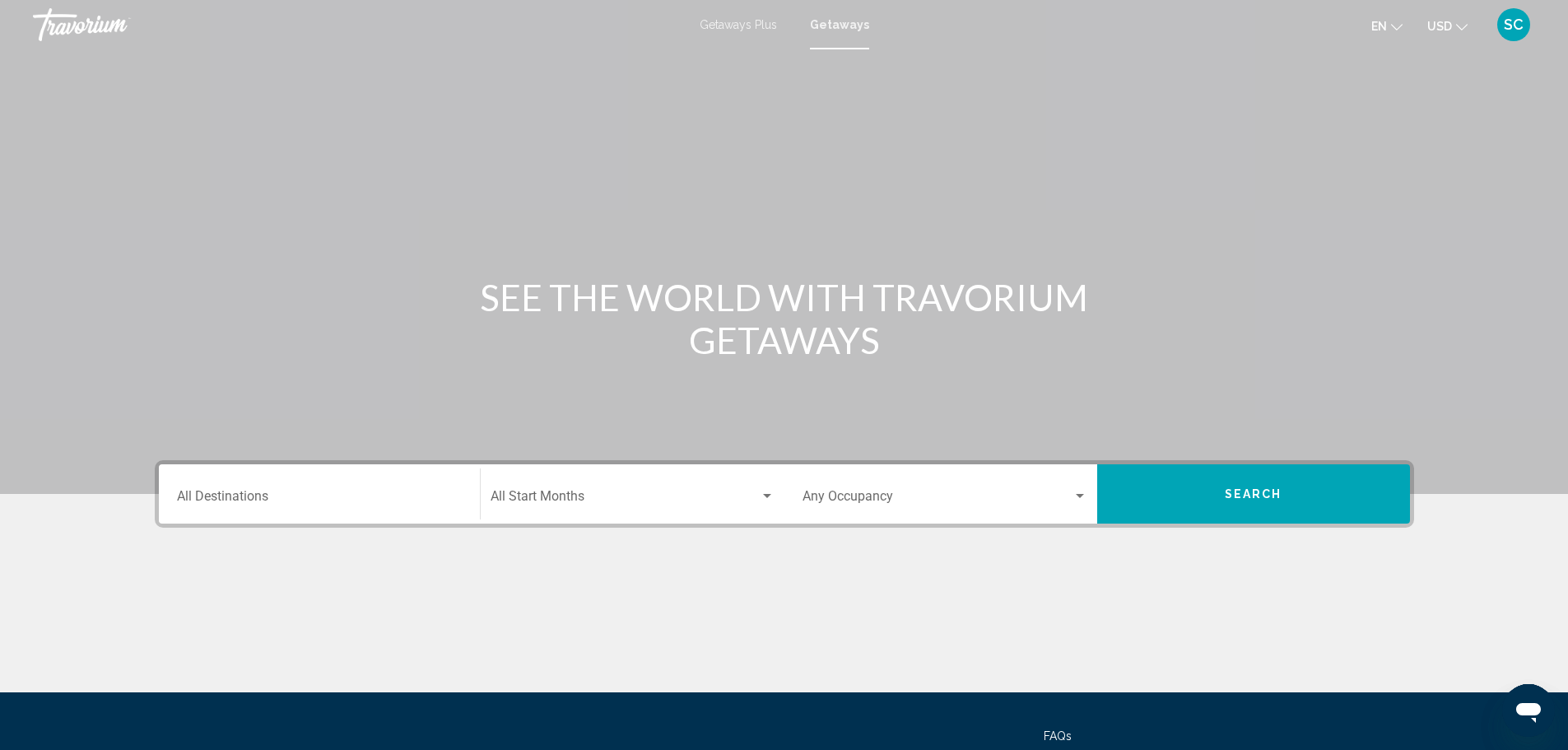
click at [309, 507] on div "Destination All Destinations" at bounding box center [319, 495] width 285 height 52
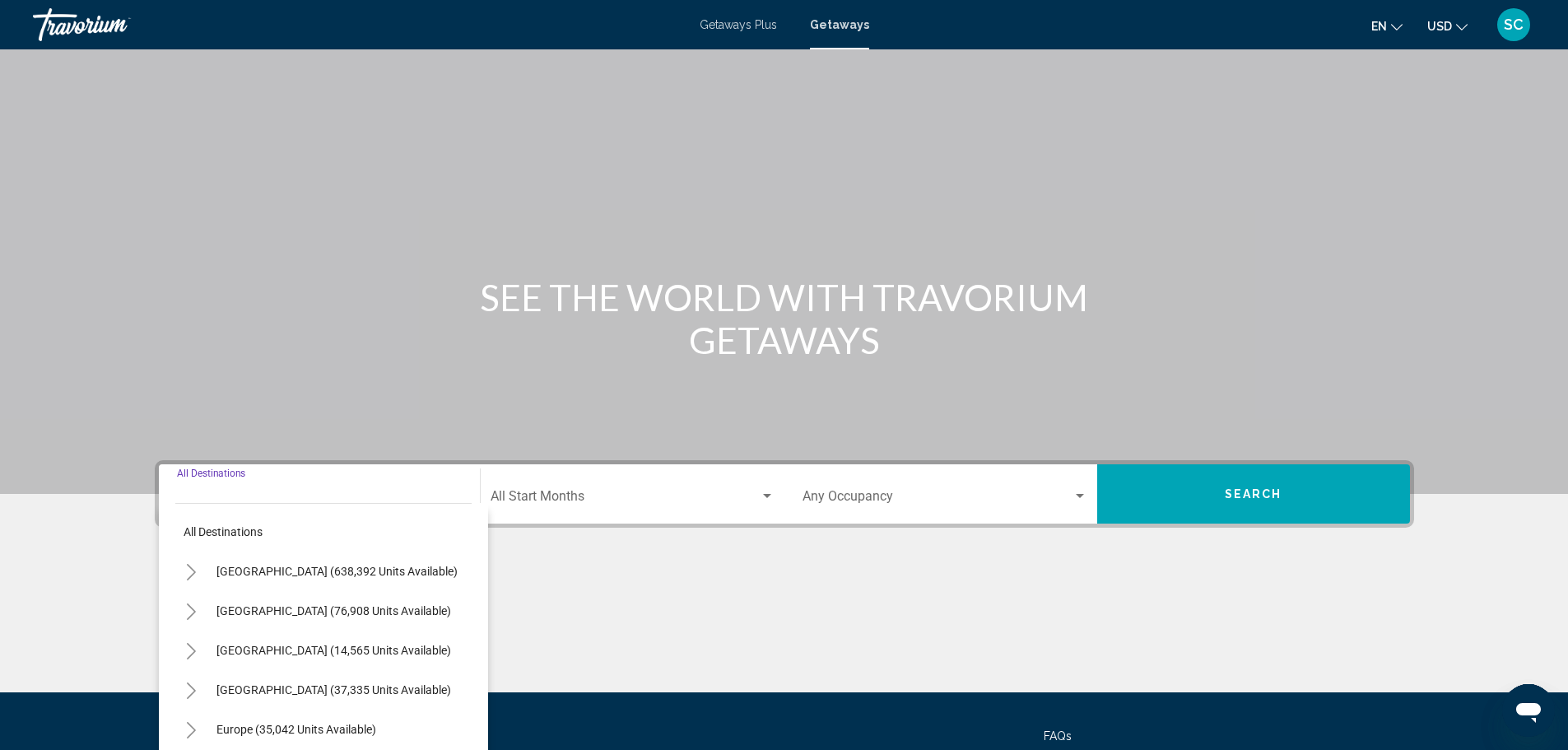
scroll to position [144, 0]
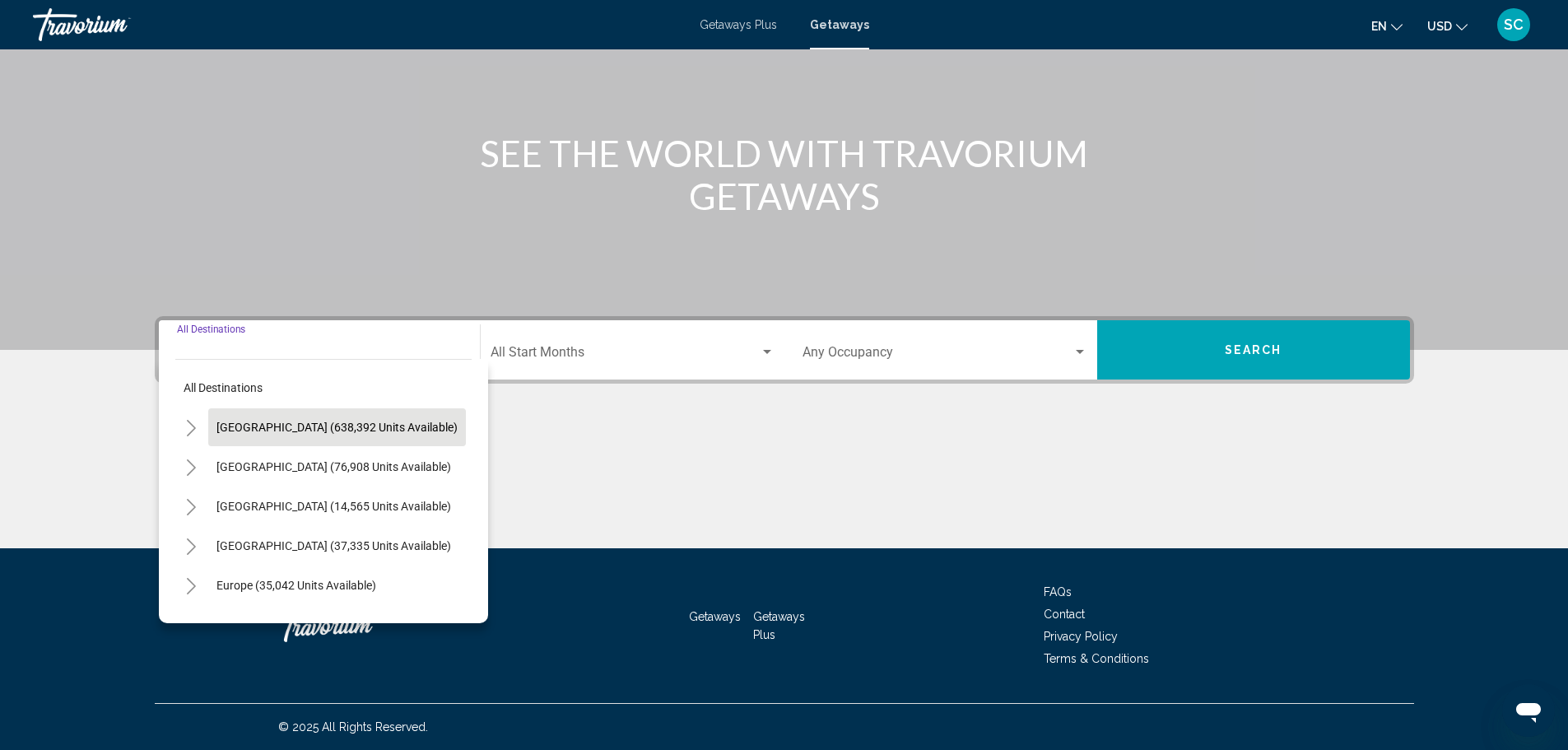
click at [289, 429] on span "[GEOGRAPHIC_DATA] (638,392 units available)" at bounding box center [337, 427] width 242 height 14
type input "**********"
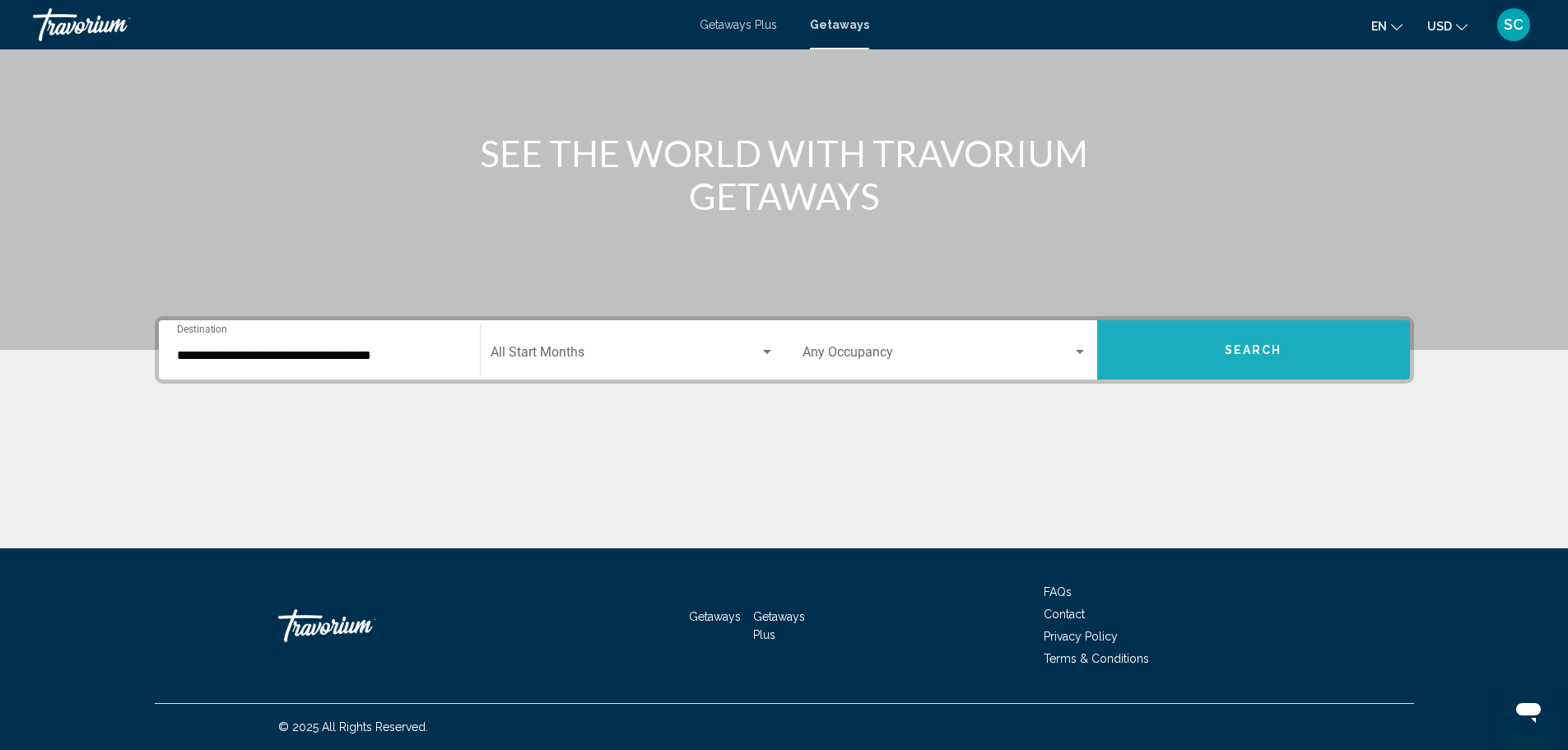
click at [1191, 359] on button "Search" at bounding box center [1253, 350] width 313 height 59
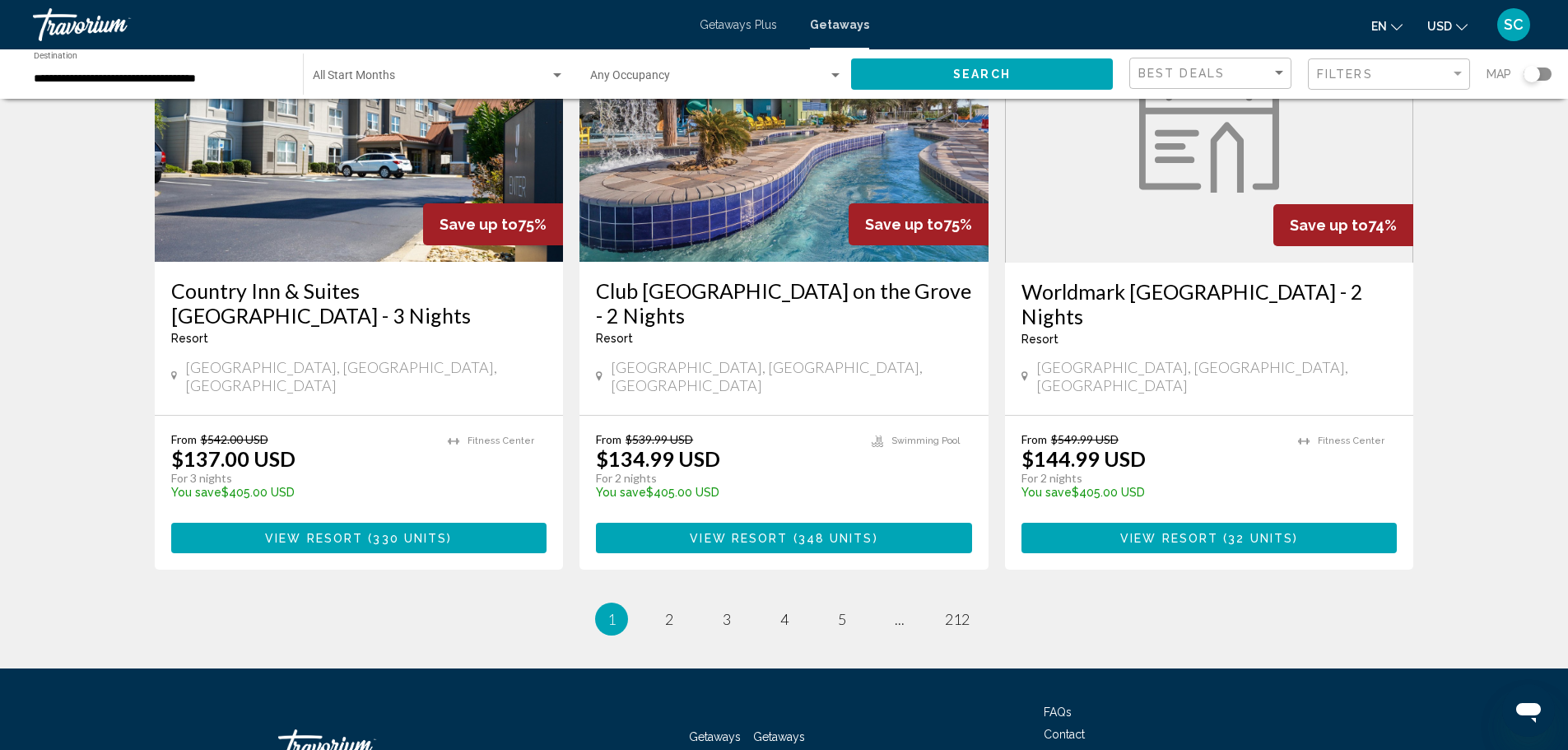
scroll to position [2009, 0]
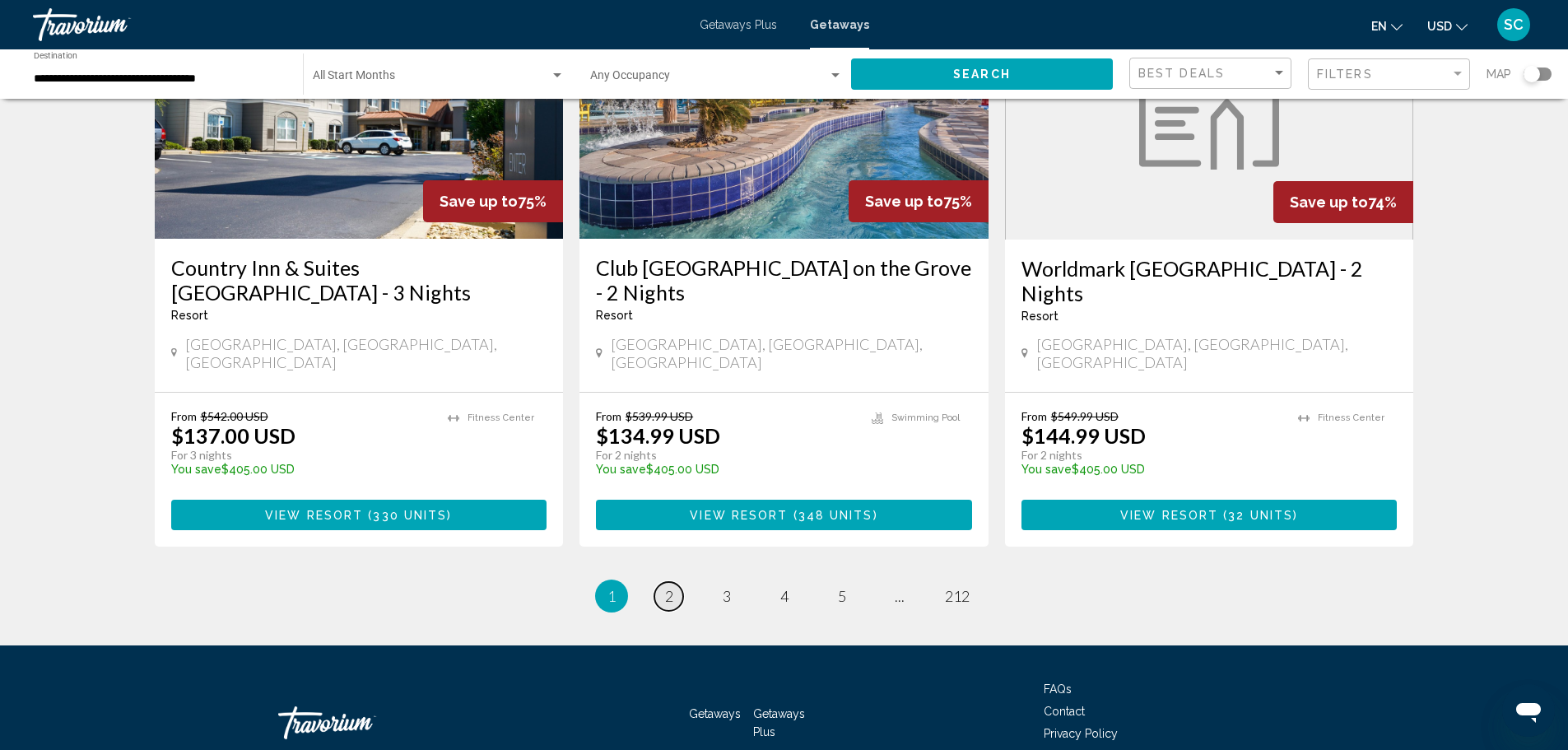
click at [670, 587] on span "2" at bounding box center [669, 596] width 8 height 18
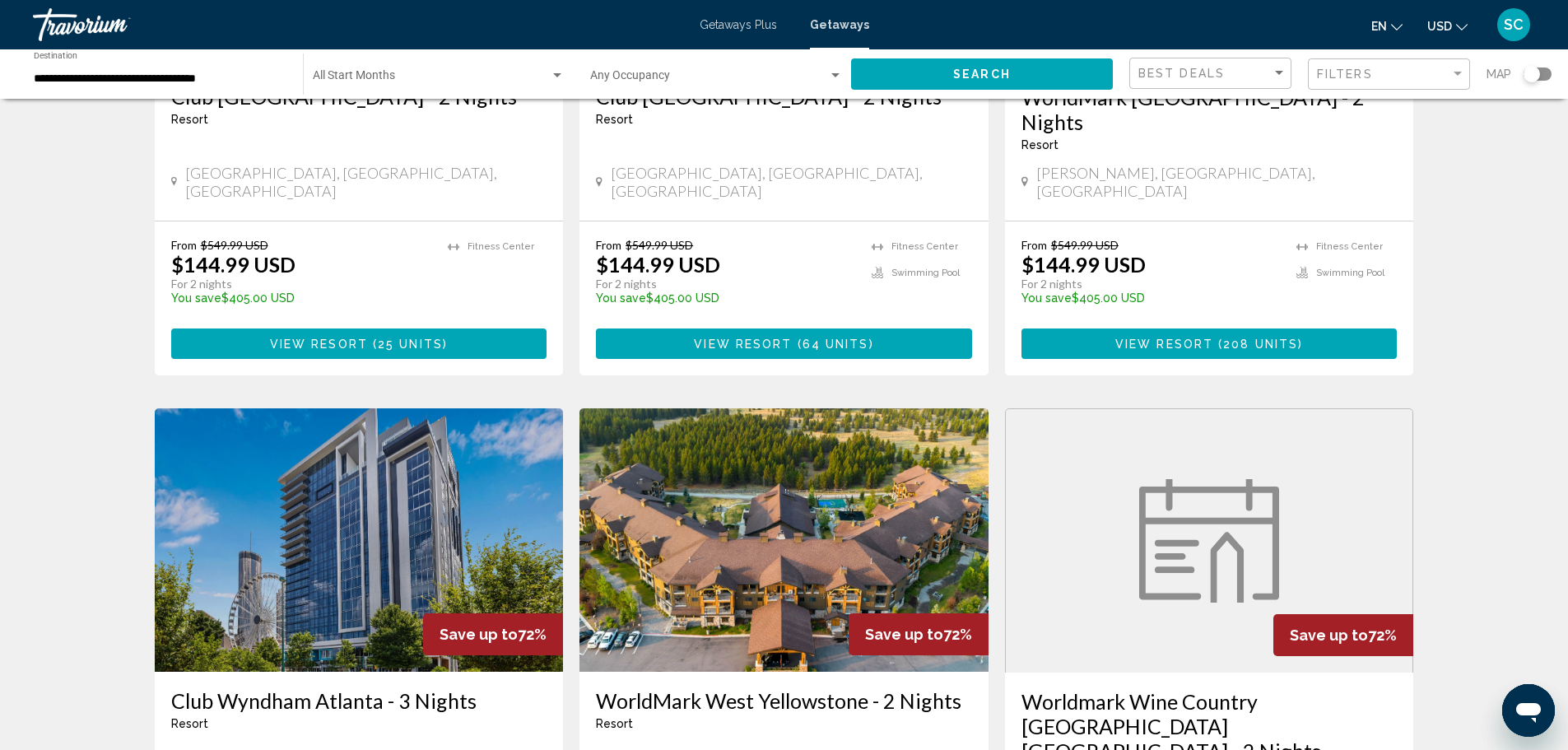
scroll to position [412, 0]
